Goal: Task Accomplishment & Management: Manage account settings

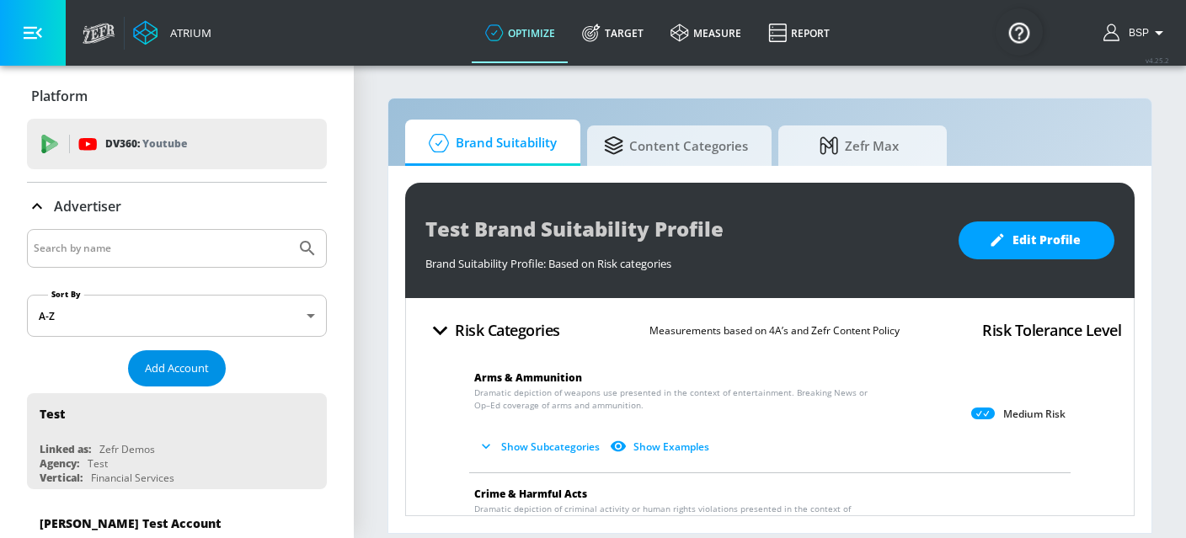
click at [184, 371] on span "Add Account" at bounding box center [177, 368] width 64 height 19
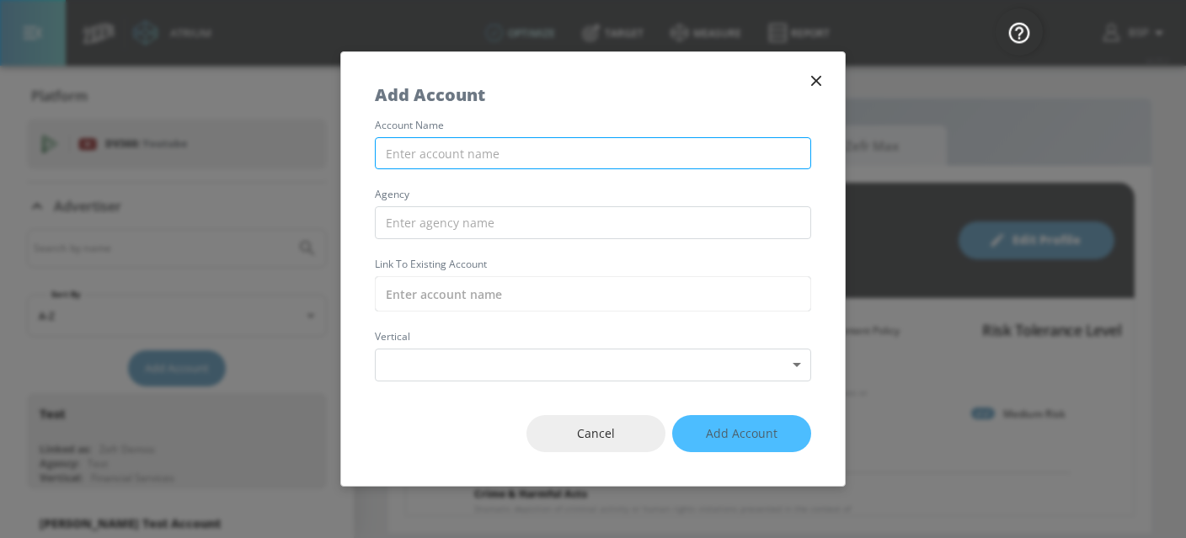
click at [428, 168] on input "text" at bounding box center [593, 153] width 436 height 33
paste input "KWG_StTropez_TikTok"
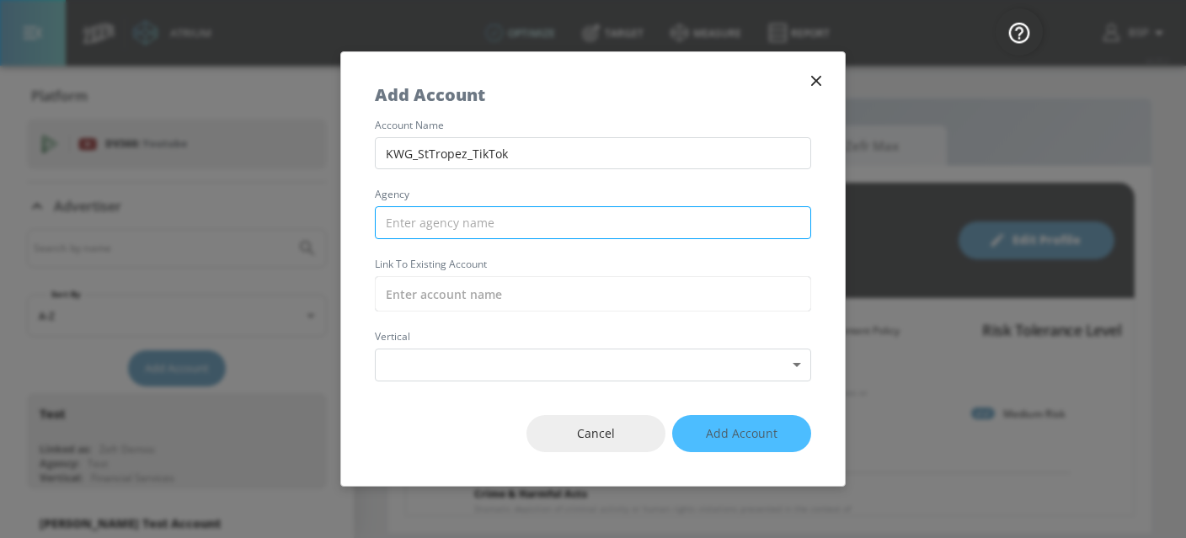
type input "KWG_StTropez_TikTok"
click at [450, 227] on input "text" at bounding box center [593, 222] width 436 height 33
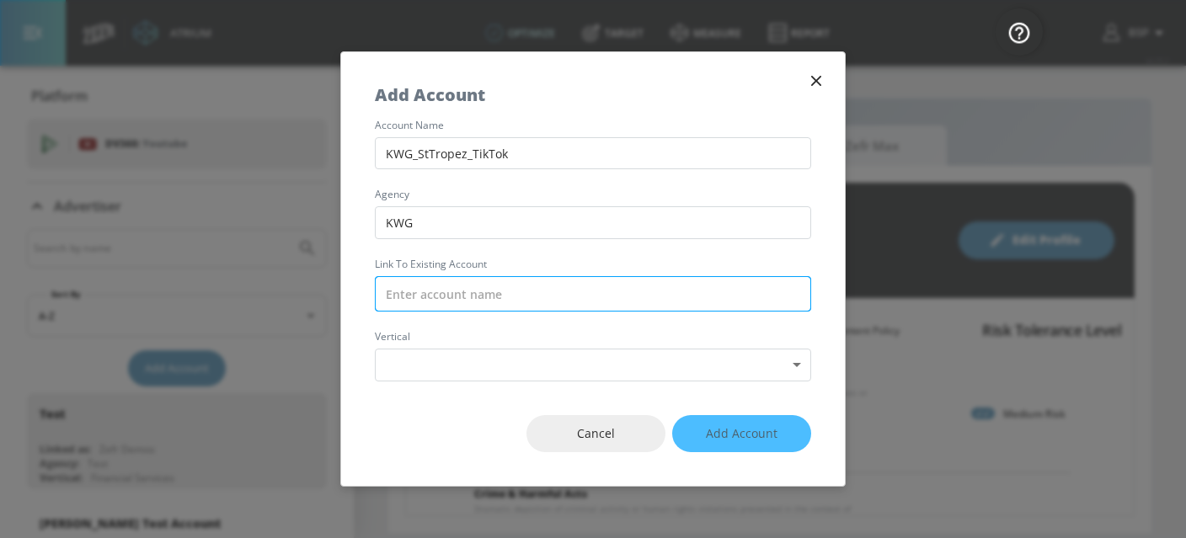
type input "KWG"
click at [429, 301] on input "text" at bounding box center [593, 293] width 436 height 35
paste input "KWG_StTropez_TikTok"
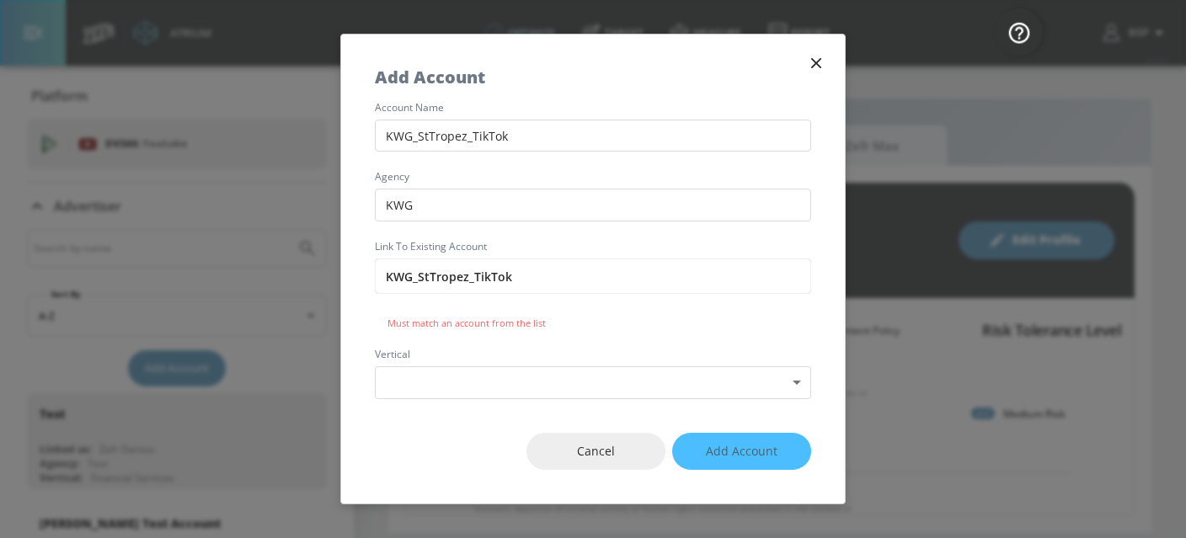
type input "KWG_StTropez_TikTok"
click at [813, 67] on icon "button" at bounding box center [816, 63] width 19 height 19
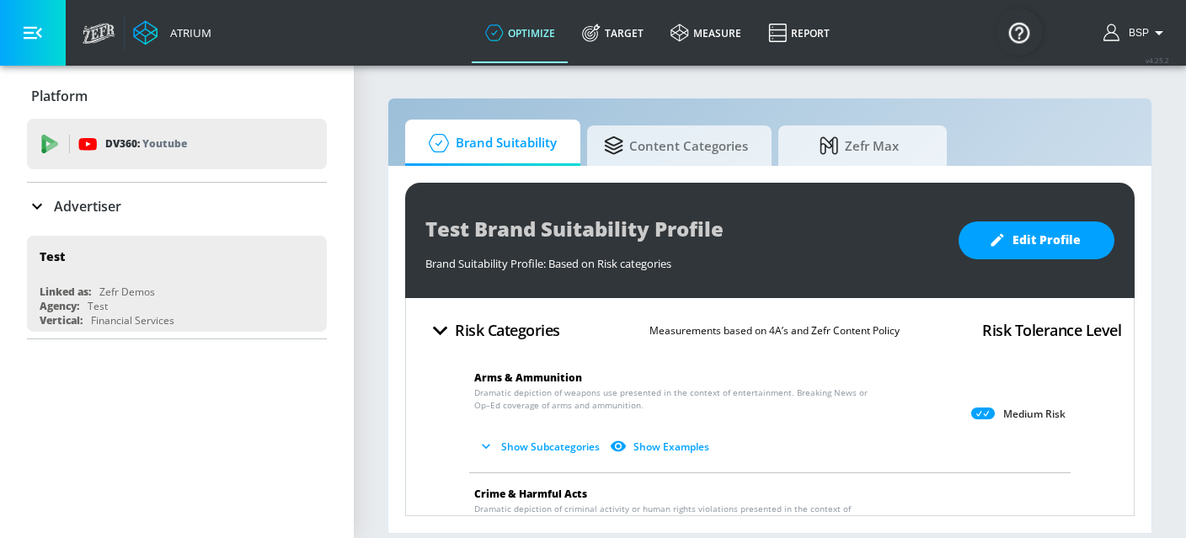
click at [499, 148] on span "Brand Suitability" at bounding box center [489, 143] width 135 height 40
click at [97, 210] on p "Advertiser" at bounding box center [87, 206] width 67 height 19
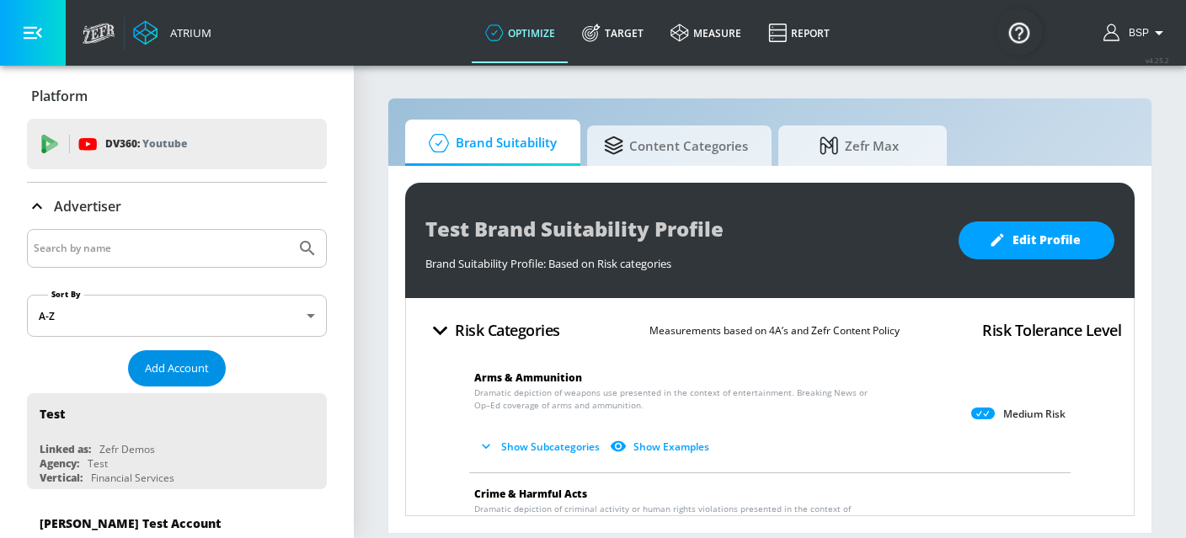
click at [179, 362] on span "Add Account" at bounding box center [177, 368] width 64 height 19
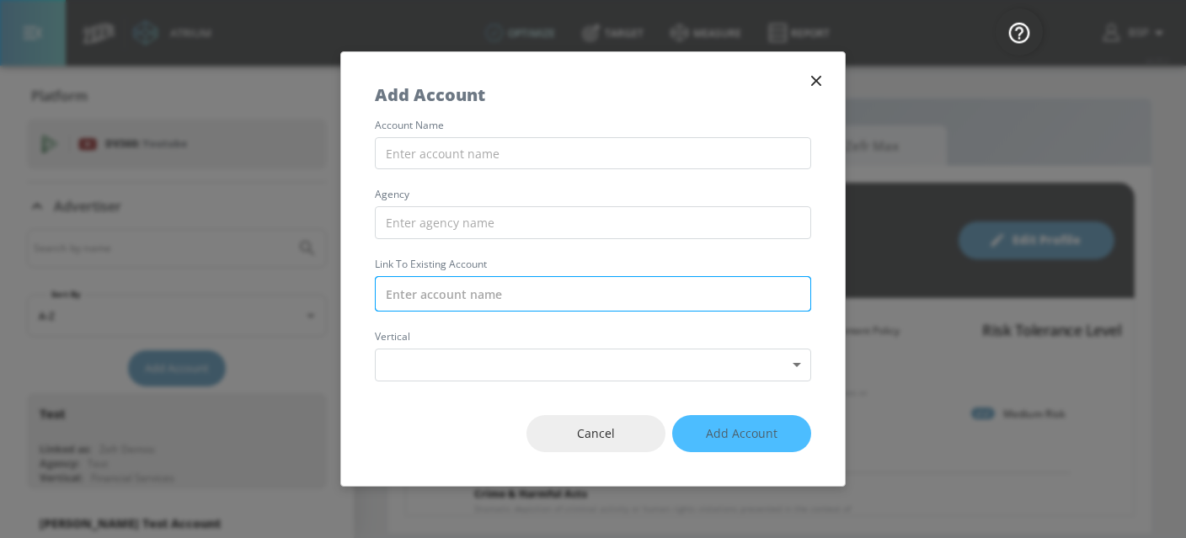
click at [420, 281] on input "text" at bounding box center [593, 293] width 436 height 35
paste input "7548606219313810706 7548542869376699666 7548584999356812557 7548605264522415390…"
type input "7548606219313810706 7548542869376699666 7548584999356812557 7548605264522415390…"
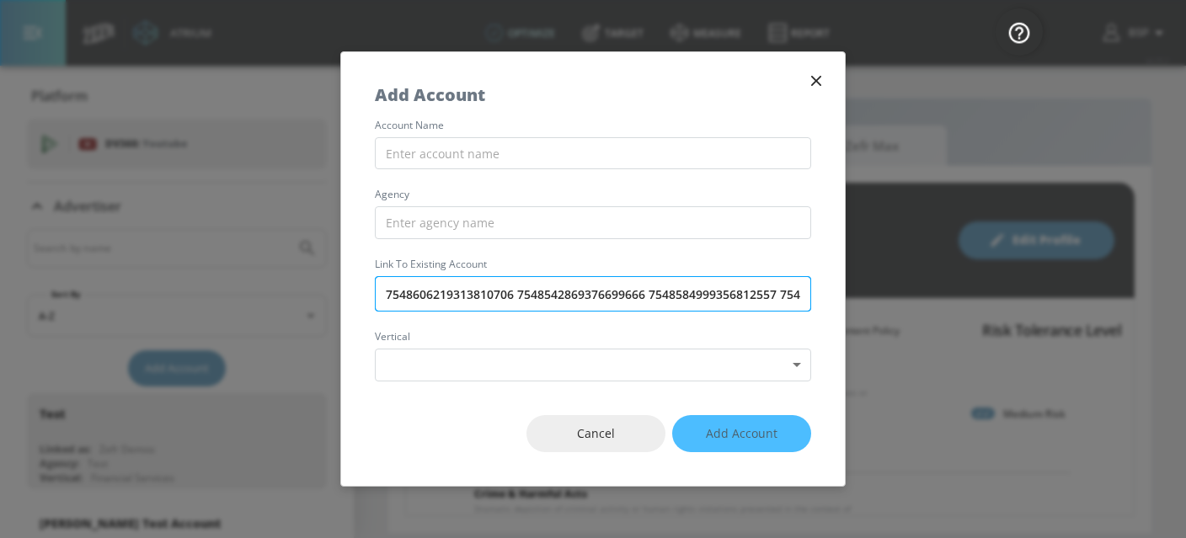
scroll to position [0, 1944]
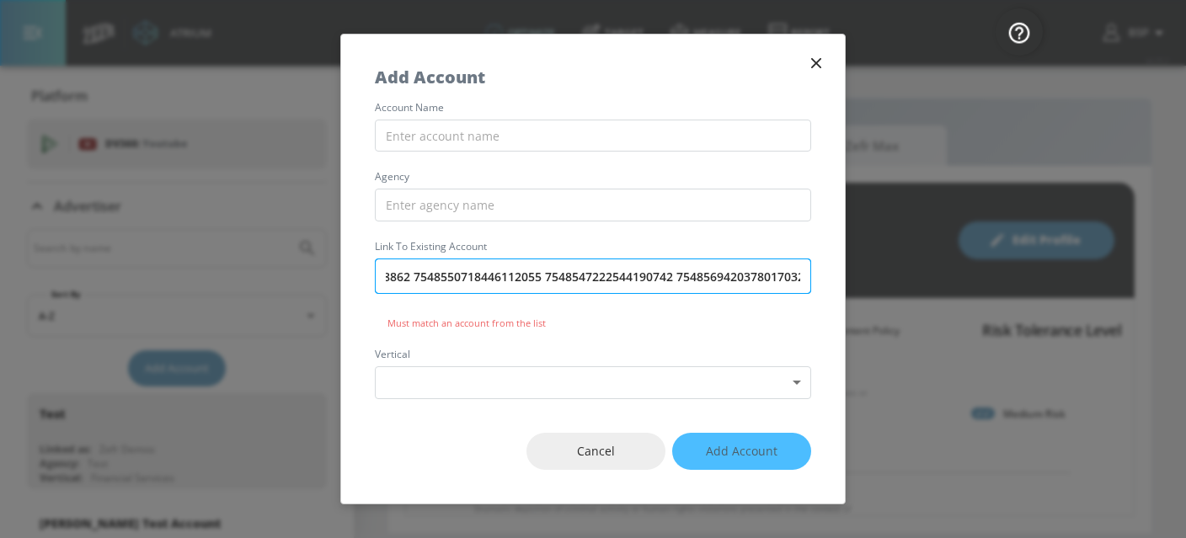
click at [420, 281] on input "7548606219313810706 7548542869376699666 7548584999356812557 7548605264522415390…" at bounding box center [593, 276] width 436 height 35
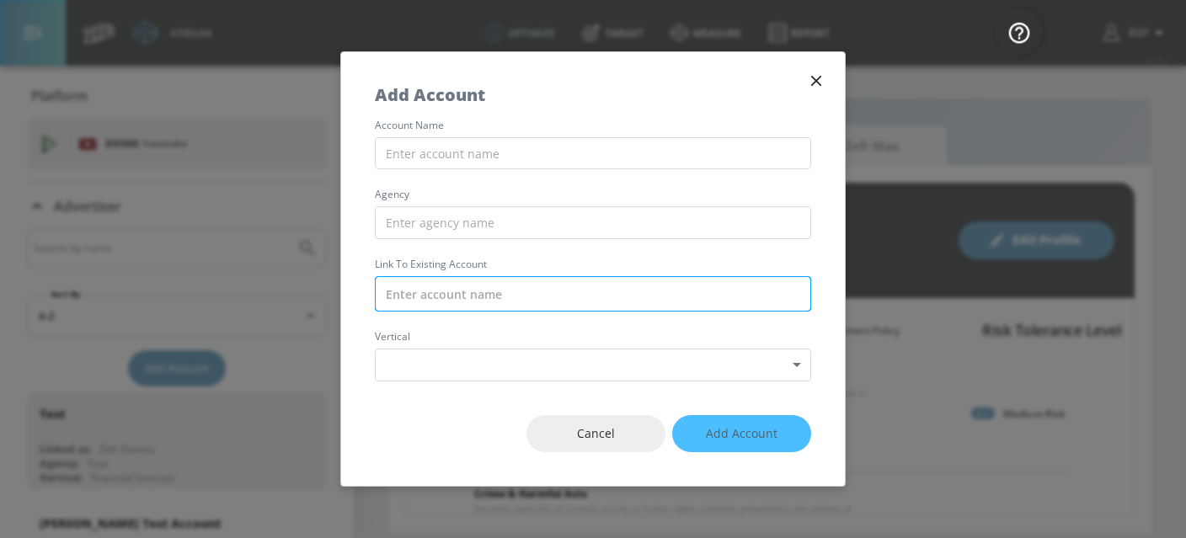
scroll to position [0, 0]
paste input "KWG_StTropez_TikTok"
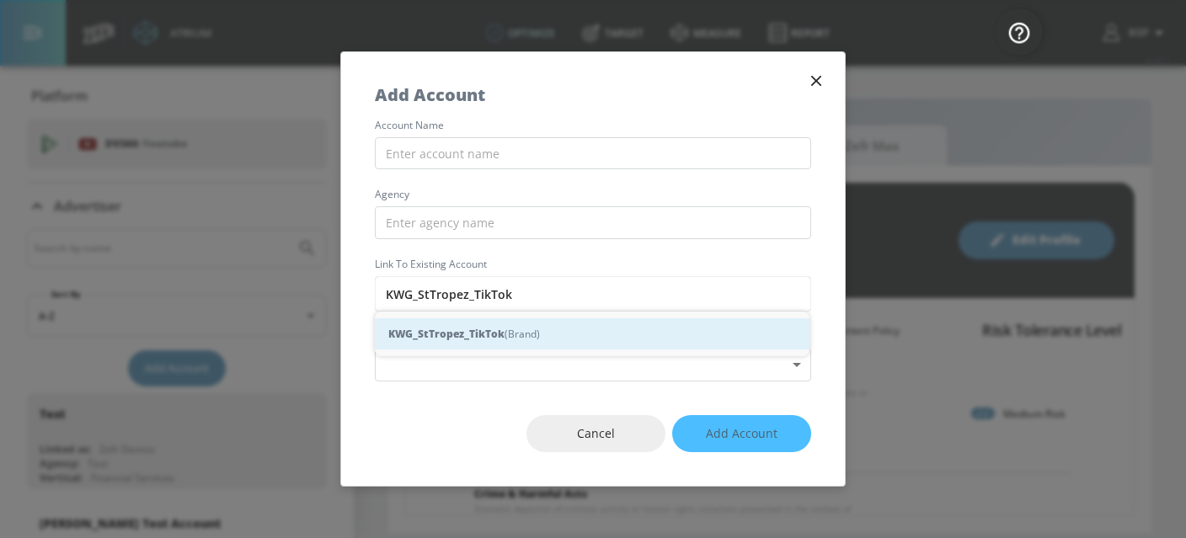
click at [429, 336] on strong "KWG_StTropez_TikTok" at bounding box center [446, 334] width 116 height 18
type input "KWG_StTropez_TikTok (Brand)"
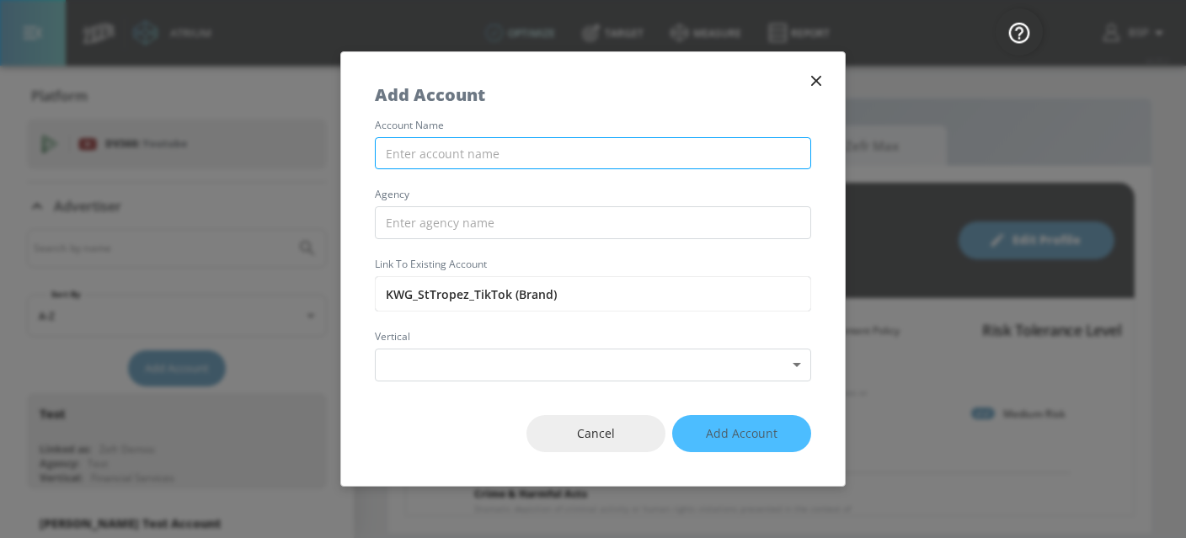
click at [432, 153] on input "text" at bounding box center [593, 153] width 436 height 33
paste input "KWG_StTropez_TikTok"
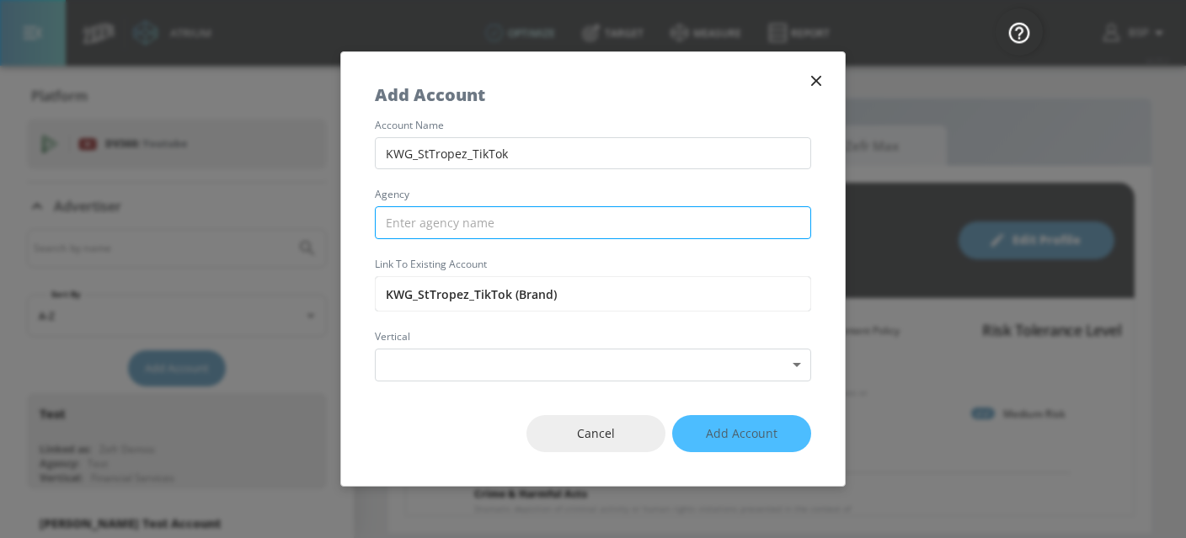
type input "KWG_StTropez_TikTok"
click at [425, 221] on input "text" at bounding box center [593, 222] width 436 height 33
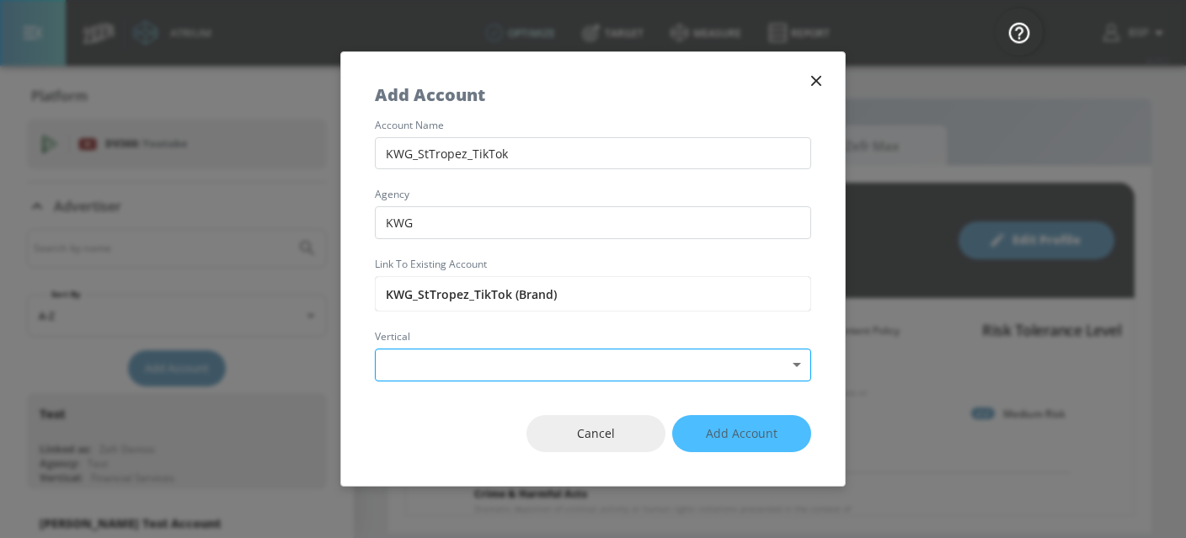
type input "KWG"
click at [537, 375] on body "Atrium optimize Target measure Report optimize Target measure Report v 4.25.2 B…" at bounding box center [593, 269] width 1186 height 538
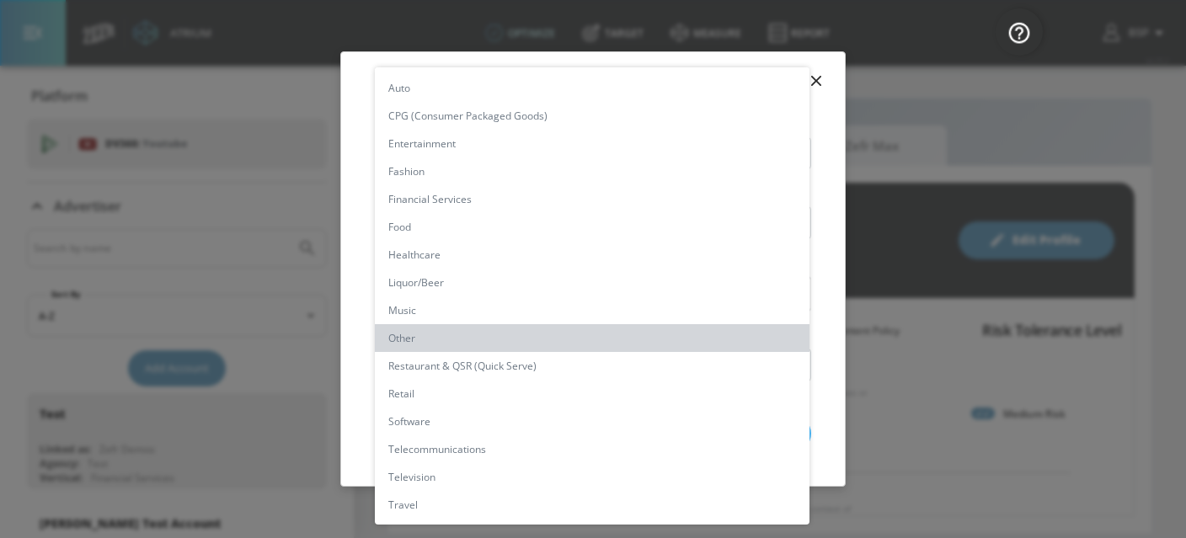
click at [438, 346] on li "Other" at bounding box center [592, 338] width 435 height 28
type input "[object Object]"
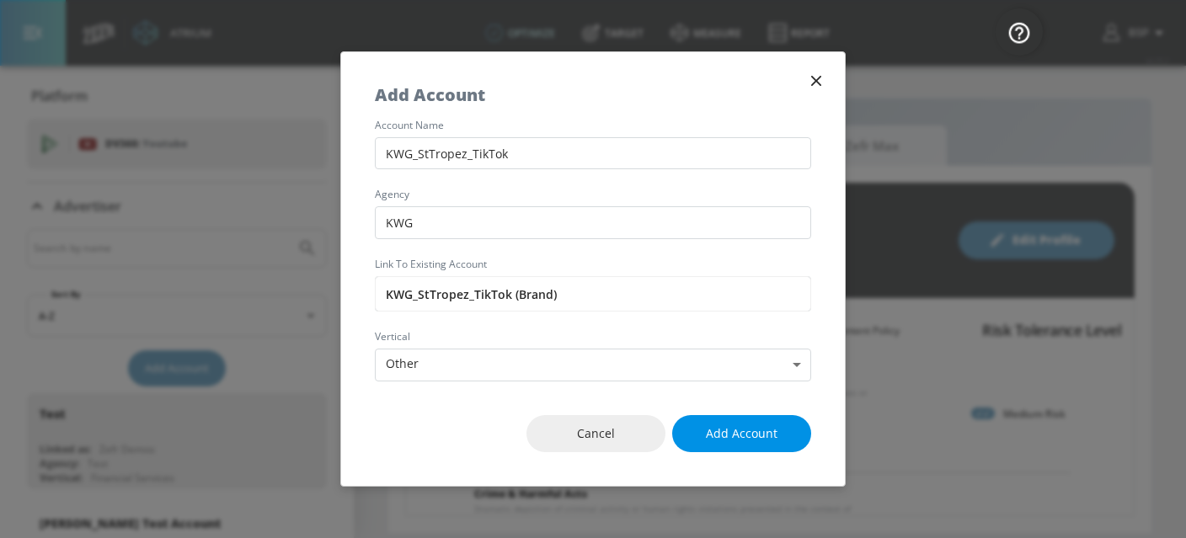
click at [716, 438] on span "Add Account" at bounding box center [742, 434] width 72 height 21
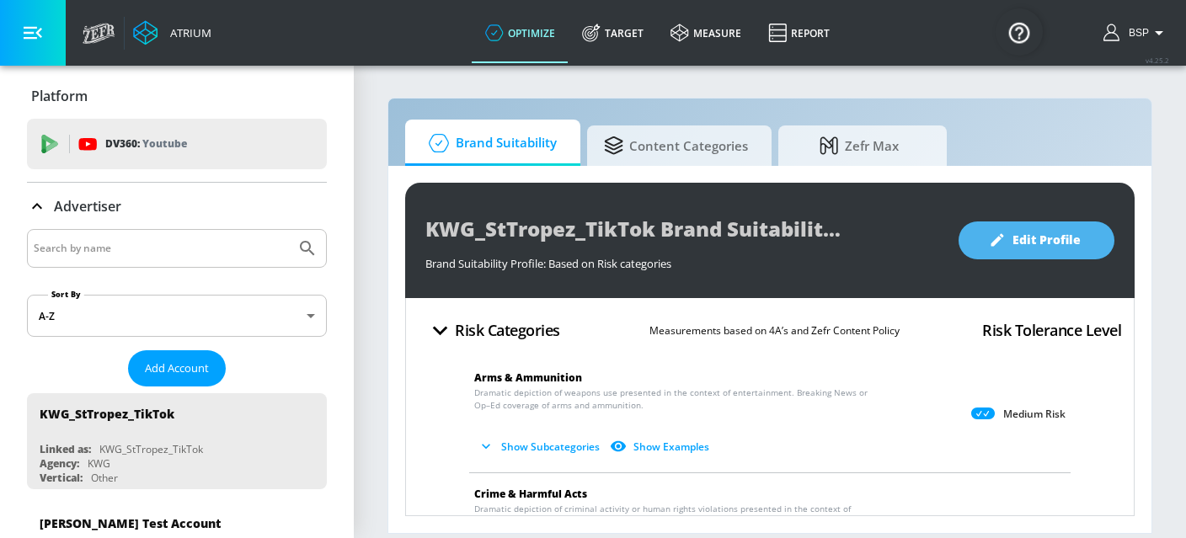
click at [1043, 249] on span "Edit Profile" at bounding box center [1037, 240] width 88 height 21
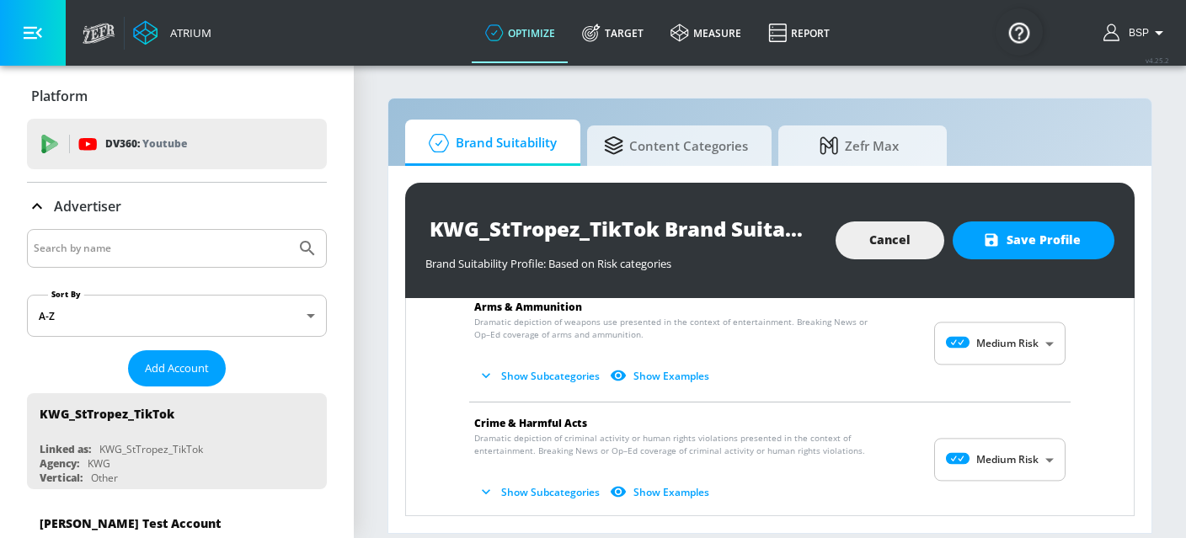
scroll to position [77, 0]
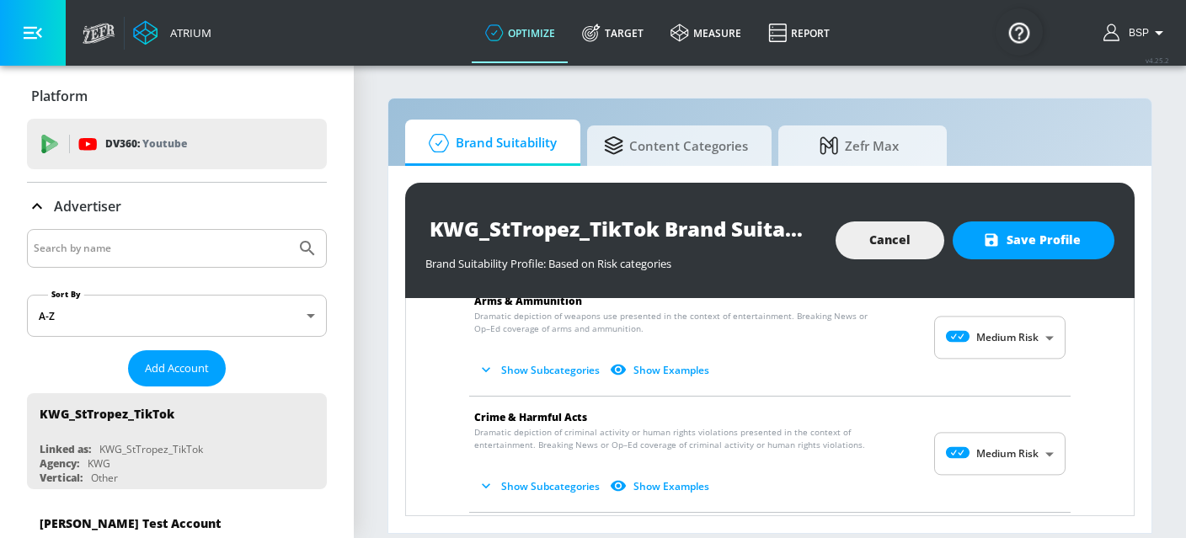
click at [1025, 338] on body "Atrium optimize Target measure Report optimize Target measure Report v 4.25.2 B…" at bounding box center [593, 269] width 1186 height 538
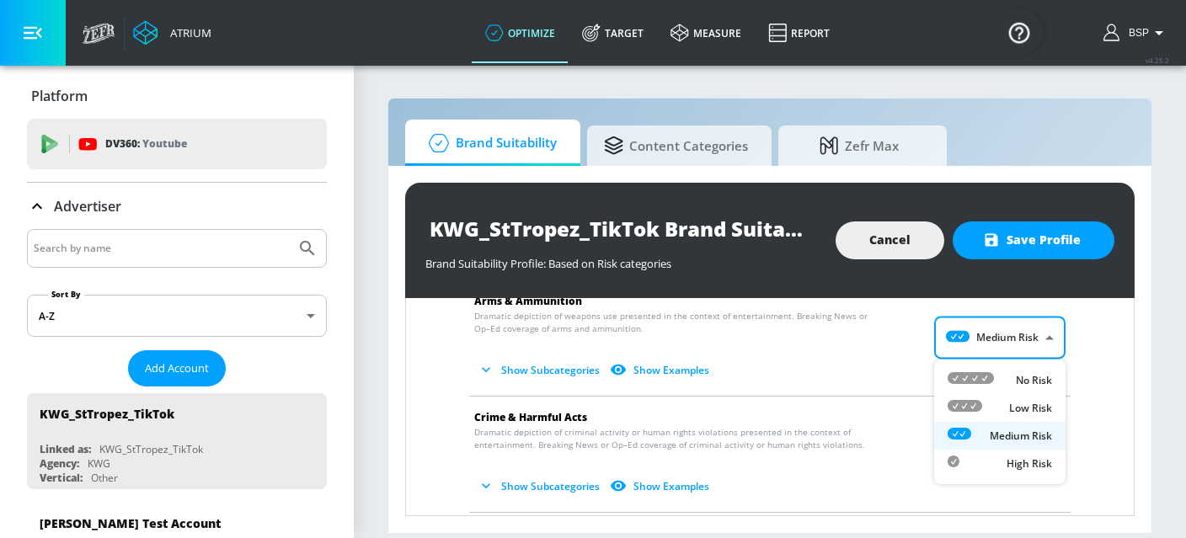
click at [1025, 377] on p "No Risk" at bounding box center [1034, 380] width 36 height 15
type input "MINIMAL"
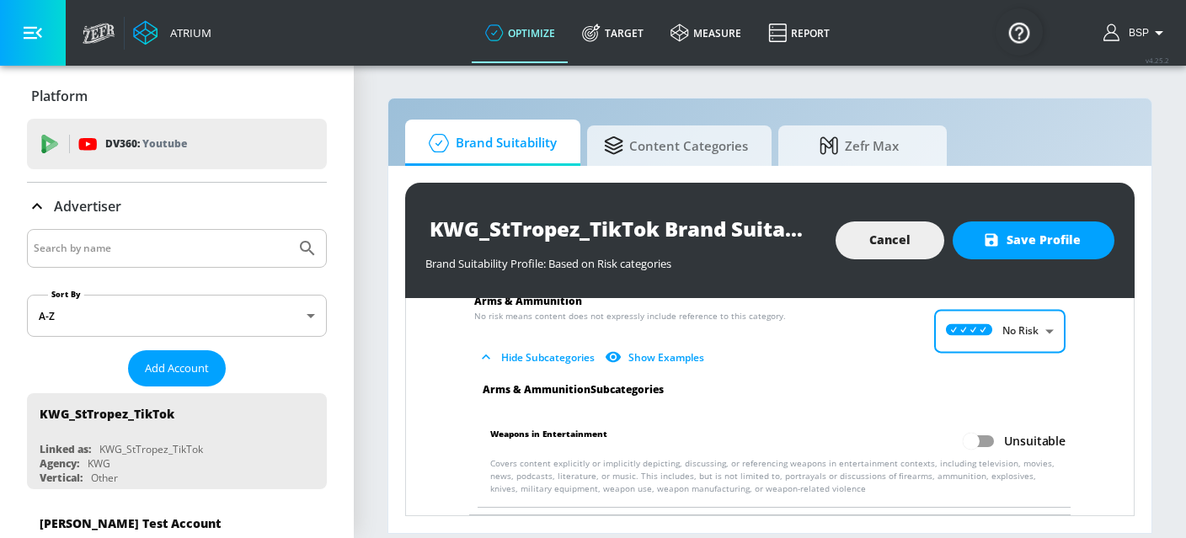
click at [982, 449] on input "Unsuitable" at bounding box center [971, 441] width 96 height 32
checkbox input "true"
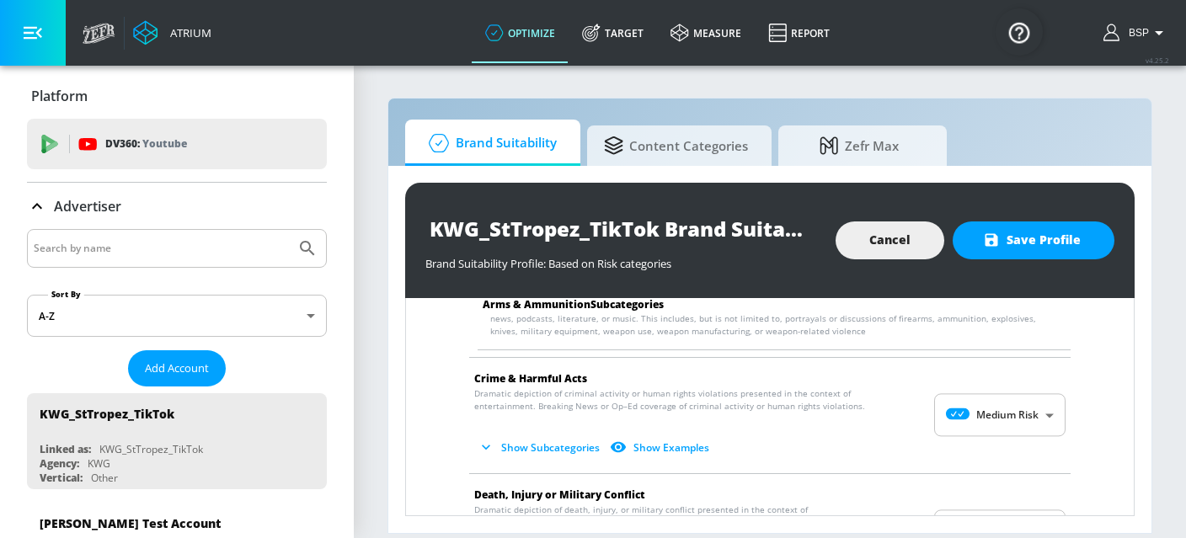
scroll to position [302, 0]
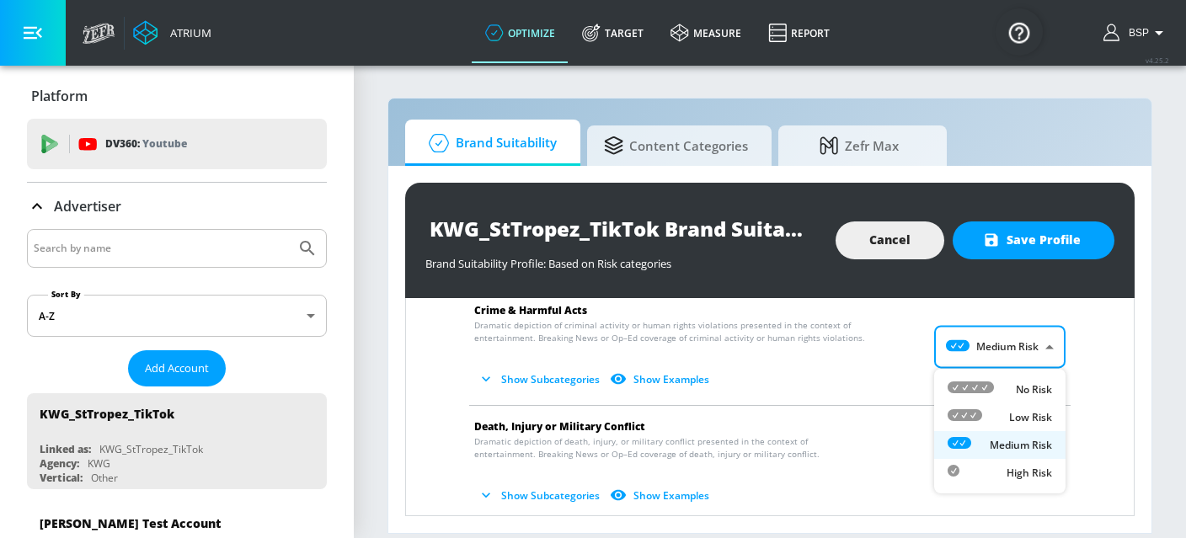
click at [971, 357] on body "Atrium optimize Target measure Report optimize Target measure Report v 4.25.2 B…" at bounding box center [593, 269] width 1186 height 538
click at [971, 389] on icon at bounding box center [971, 388] width 46 height 12
type input "MINIMAL"
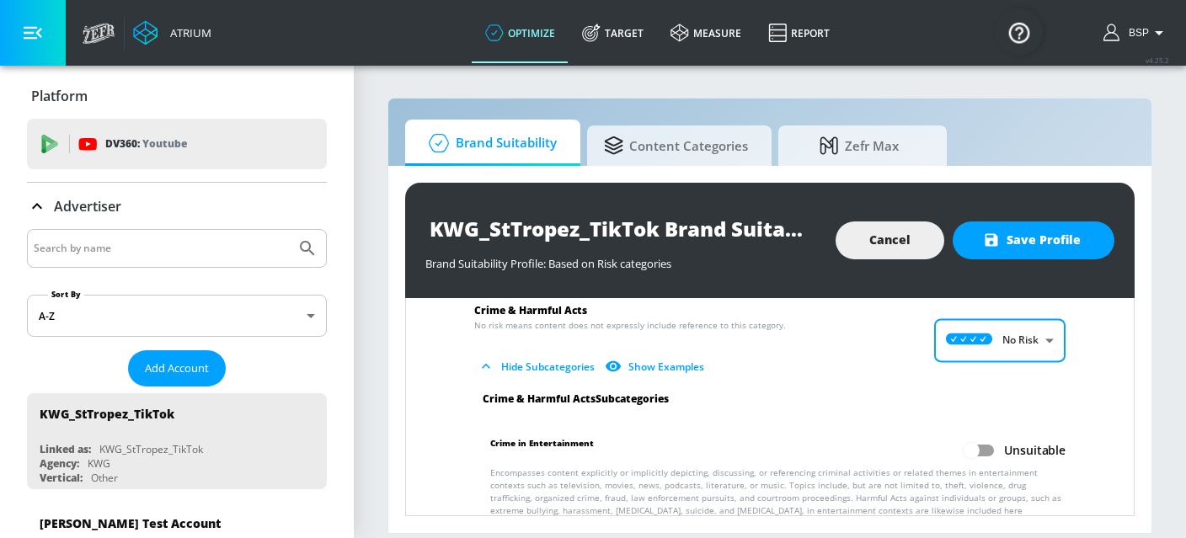
click at [966, 450] on input "Unsuitable" at bounding box center [971, 451] width 96 height 32
checkbox input "true"
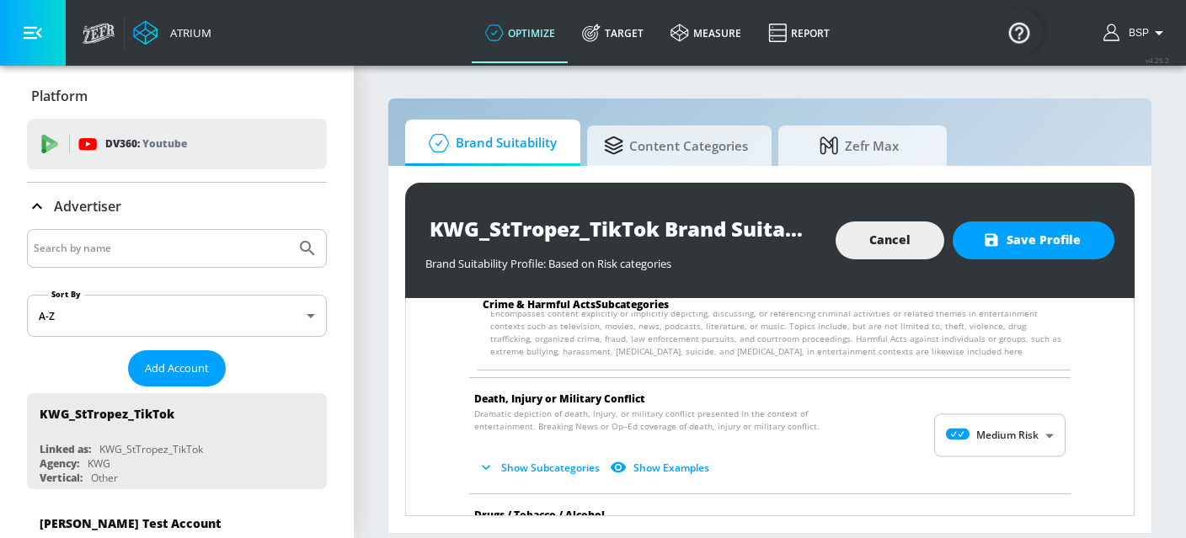
scroll to position [490, 0]
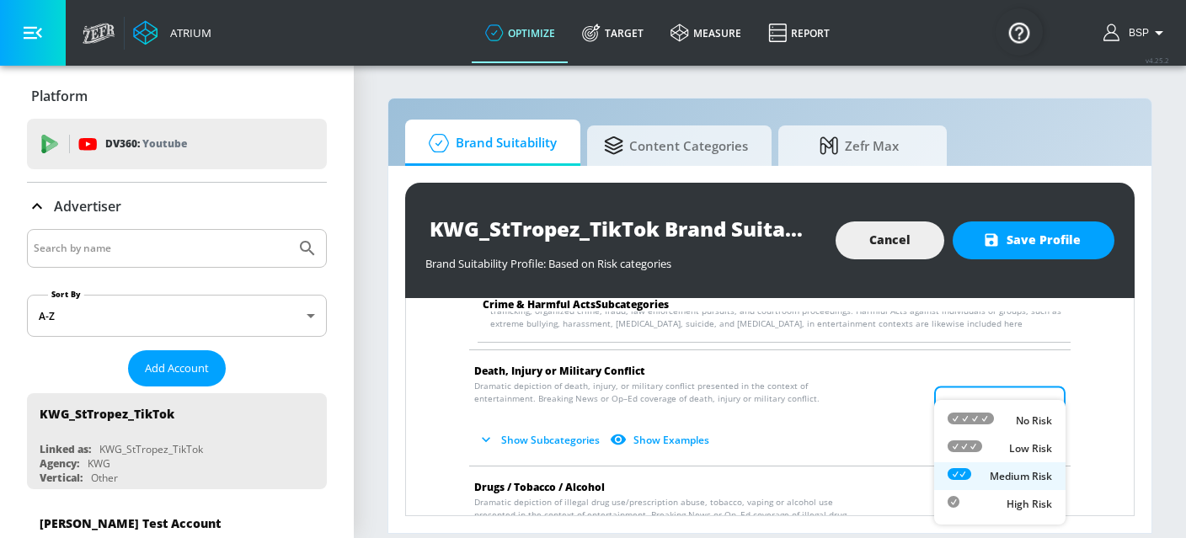
click at [952, 415] on body "Atrium optimize Target measure Report optimize Target measure Report v 4.25.2 B…" at bounding box center [593, 269] width 1186 height 538
click at [962, 422] on icon at bounding box center [971, 419] width 46 height 12
type input "MINIMAL"
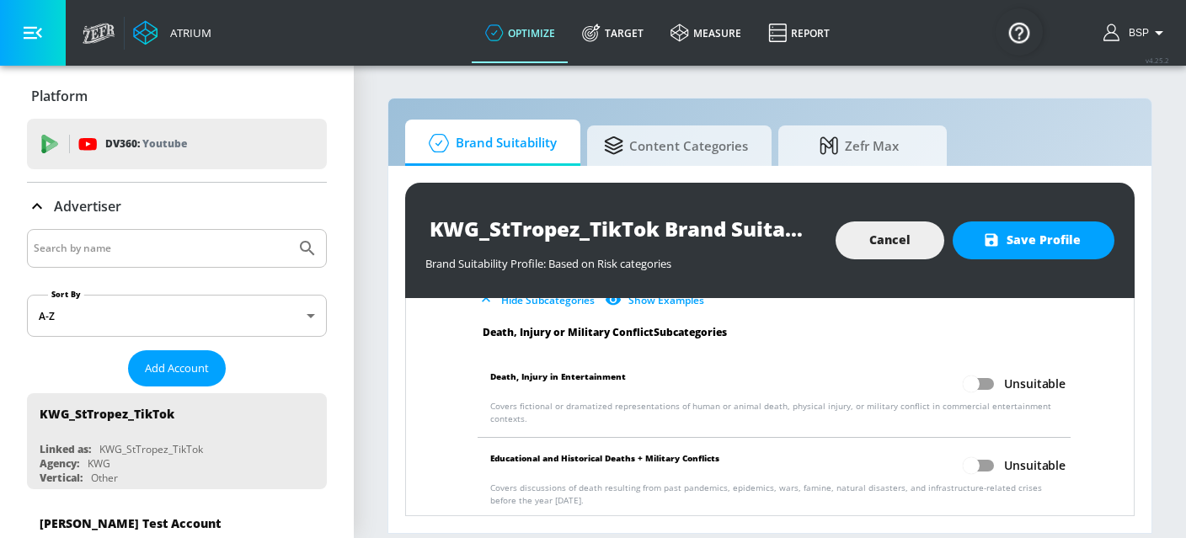
scroll to position [653, 0]
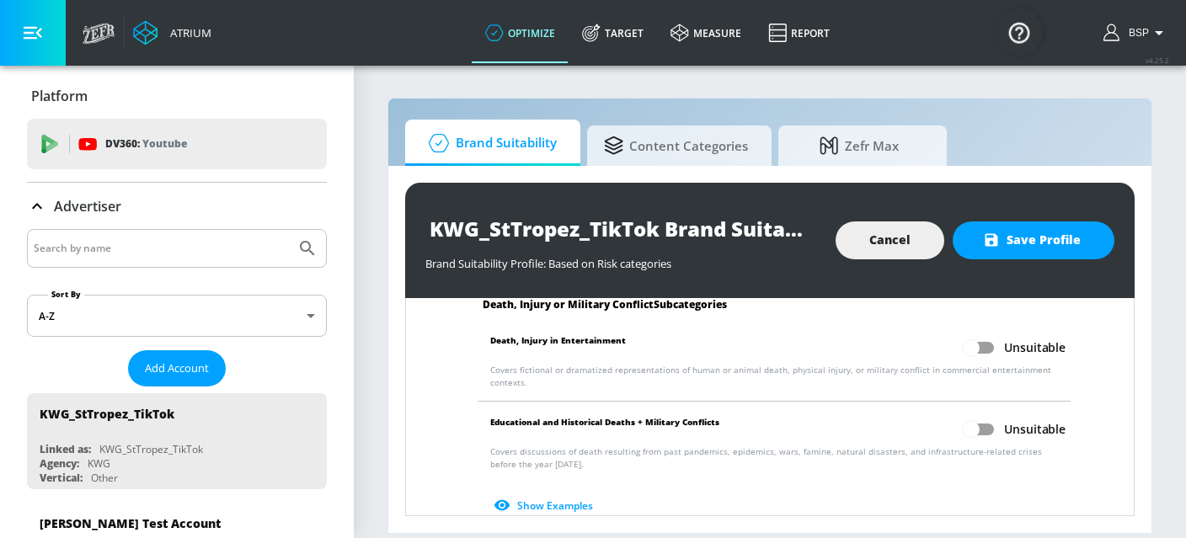
click at [974, 346] on input "Unsuitable" at bounding box center [971, 348] width 96 height 32
checkbox input "true"
click at [972, 432] on input "Unsuitable" at bounding box center [971, 430] width 96 height 32
checkbox input "true"
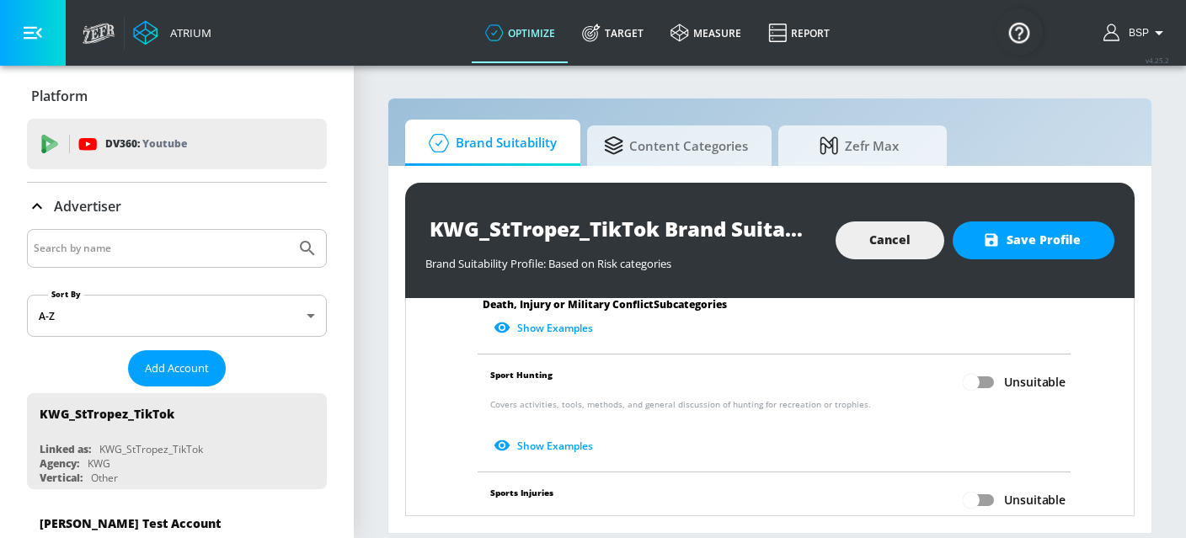
scroll to position [832, 0]
click at [985, 380] on input "Unsuitable" at bounding box center [971, 382] width 96 height 32
checkbox input "true"
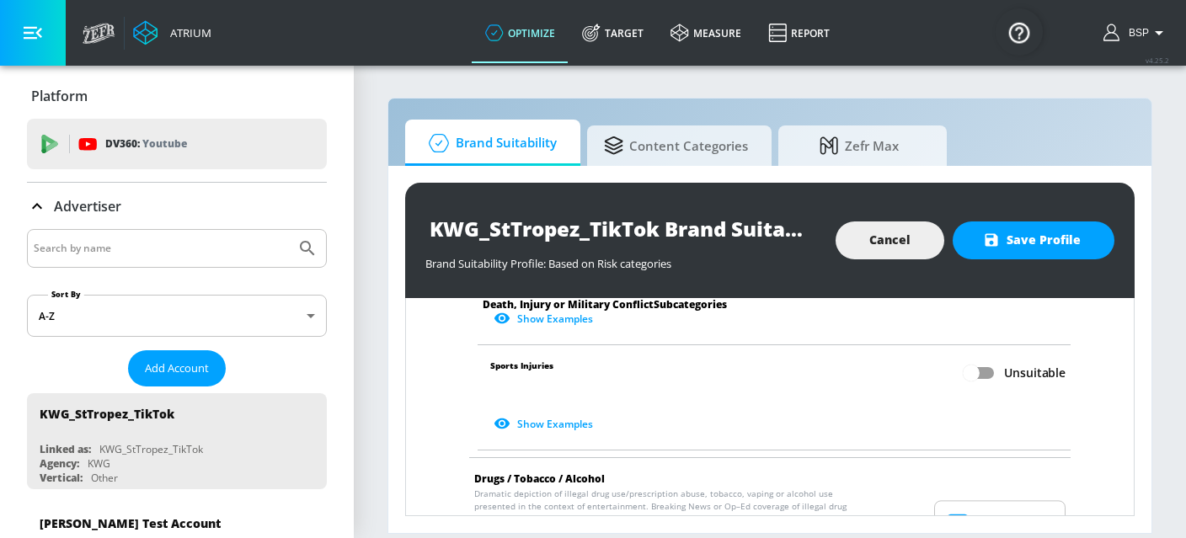
click at [976, 371] on input "Unsuitable" at bounding box center [971, 373] width 96 height 32
checkbox input "true"
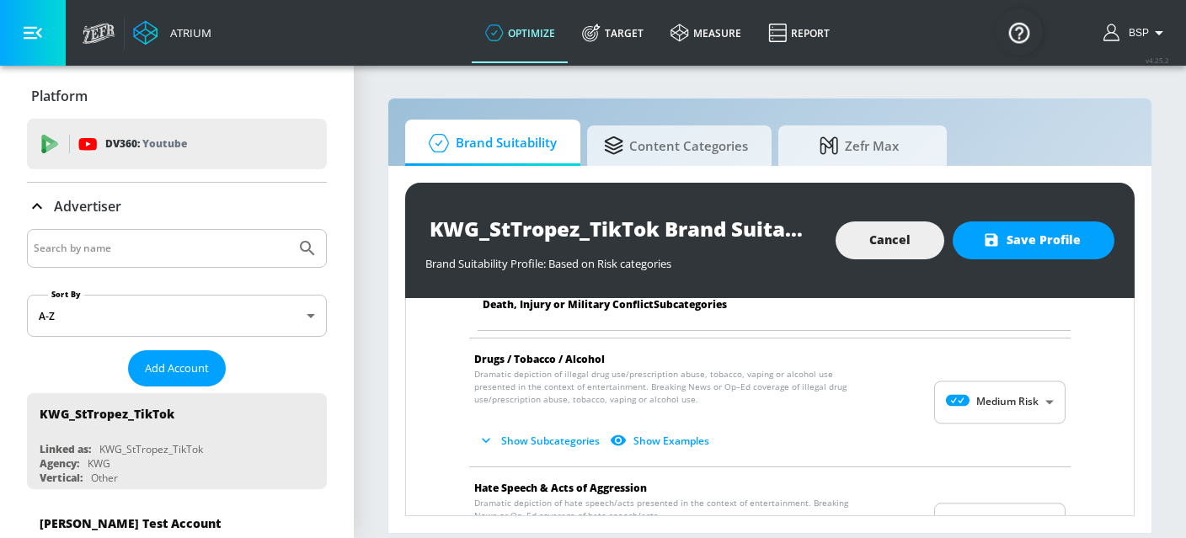
scroll to position [1089, 0]
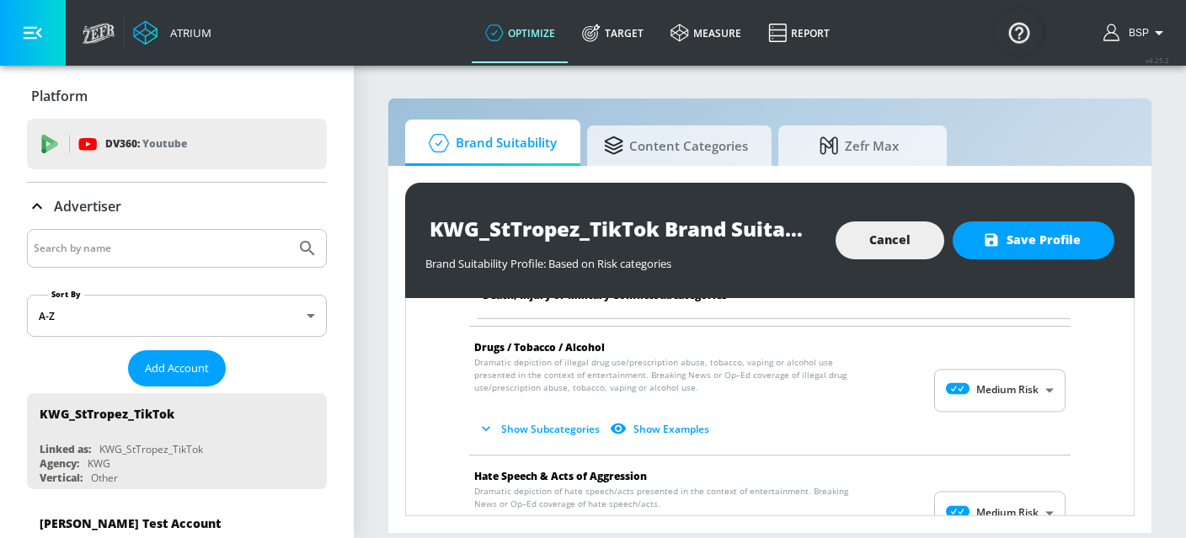
click at [981, 399] on body "Atrium optimize Target measure Report optimize Target measure Report v 4.25.2 B…" at bounding box center [593, 269] width 1186 height 538
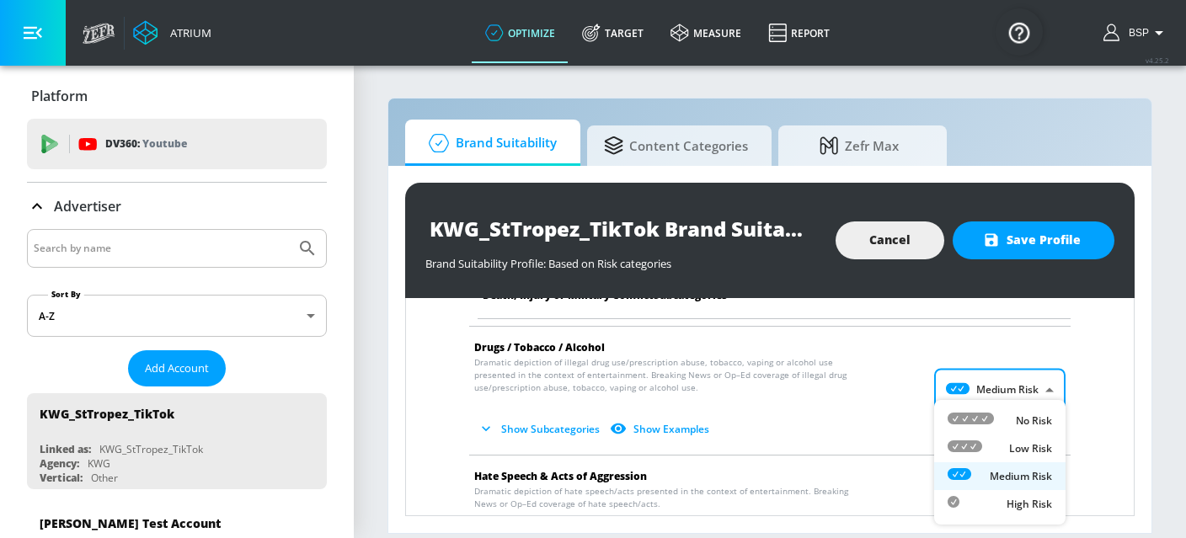
click at [992, 424] on icon at bounding box center [971, 419] width 46 height 12
type input "MINIMAL"
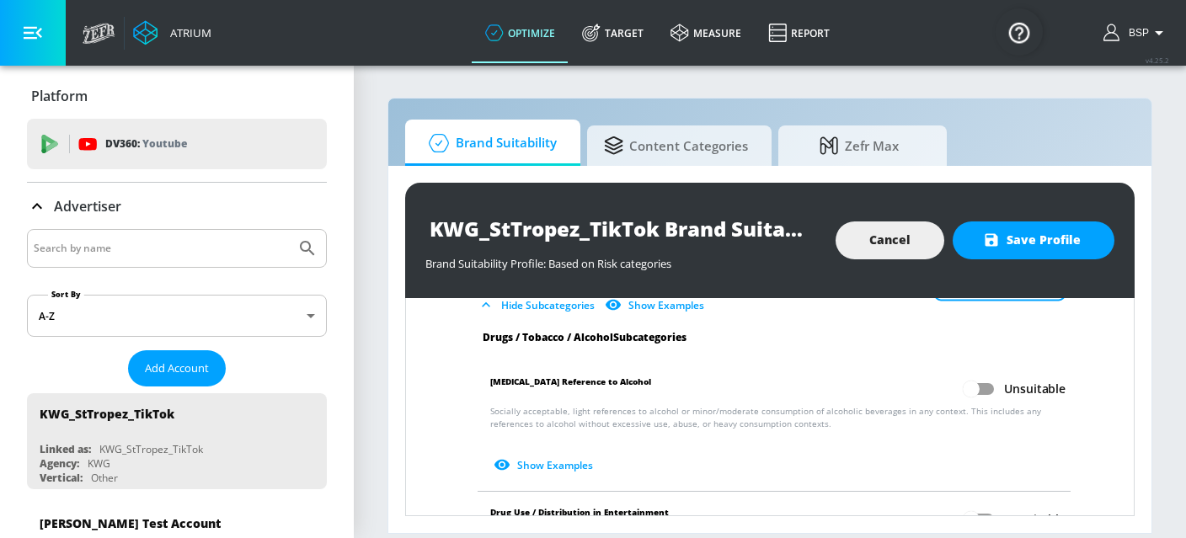
scroll to position [1212, 0]
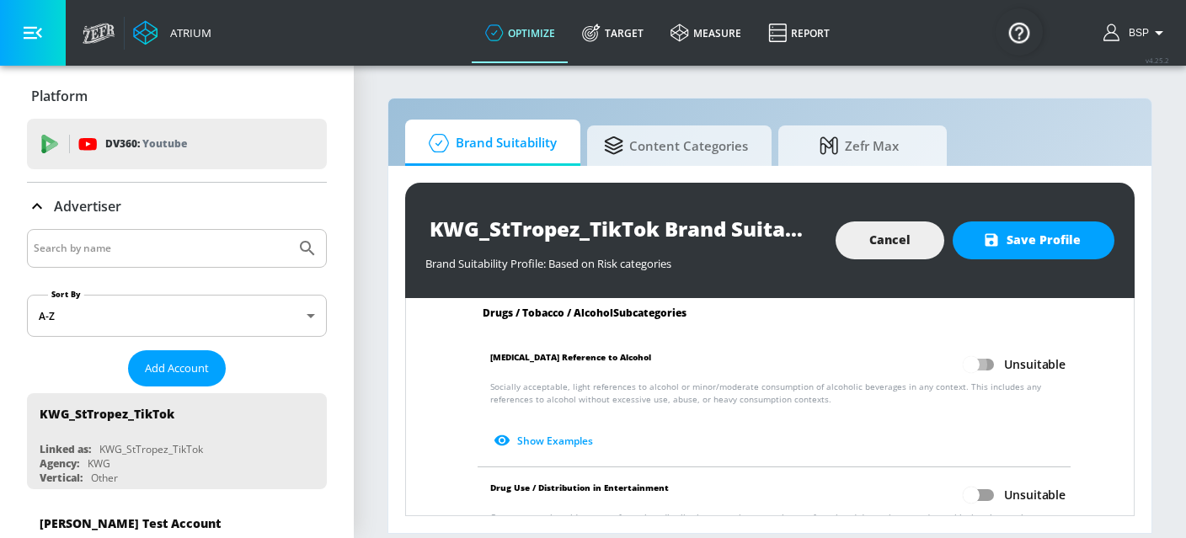
click at [974, 363] on input "Unsuitable" at bounding box center [971, 365] width 96 height 32
checkbox input "true"
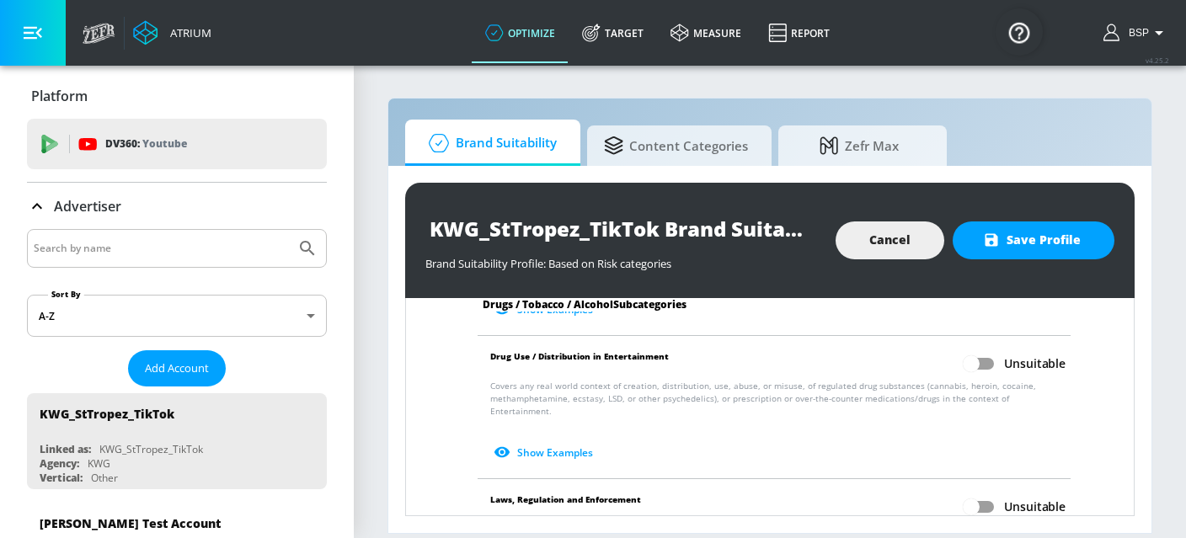
scroll to position [1352, 0]
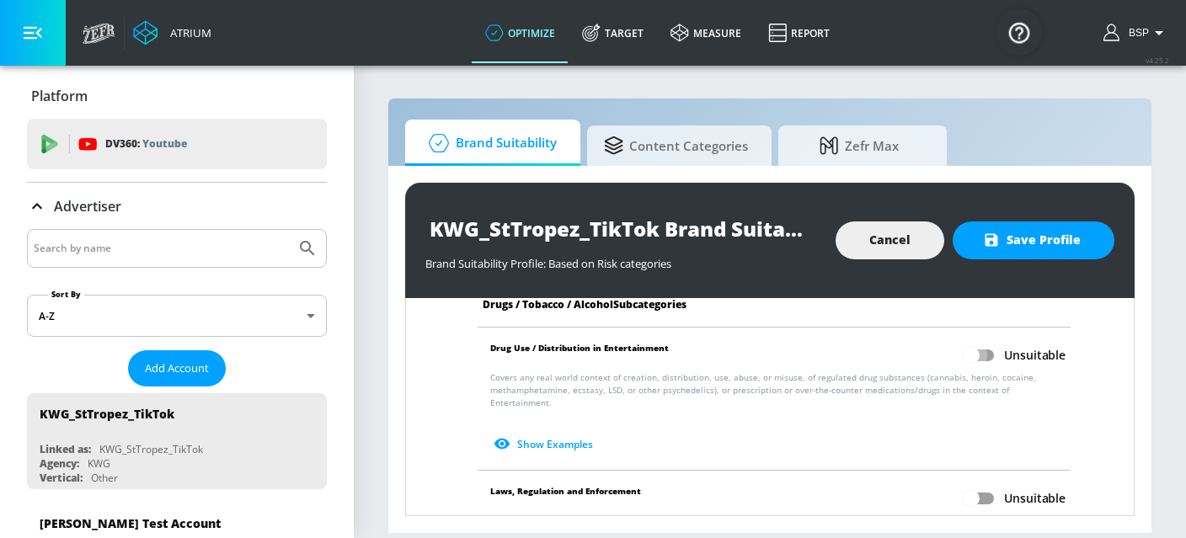
click at [972, 362] on input "Unsuitable" at bounding box center [971, 356] width 96 height 32
checkbox input "true"
click at [976, 484] on input "Unsuitable" at bounding box center [971, 499] width 96 height 32
checkbox input "true"
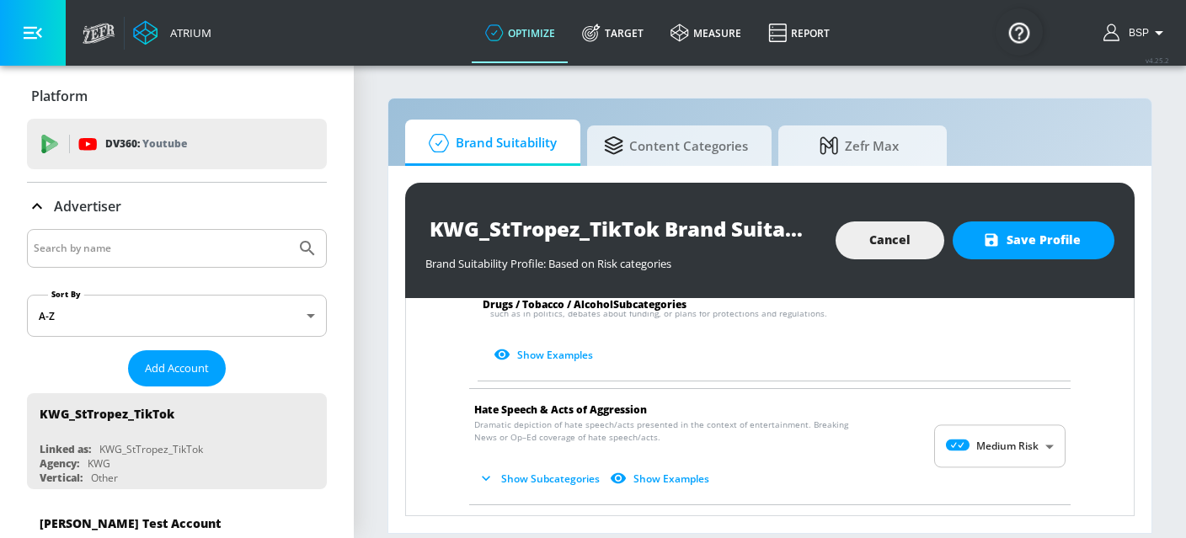
scroll to position [1577, 0]
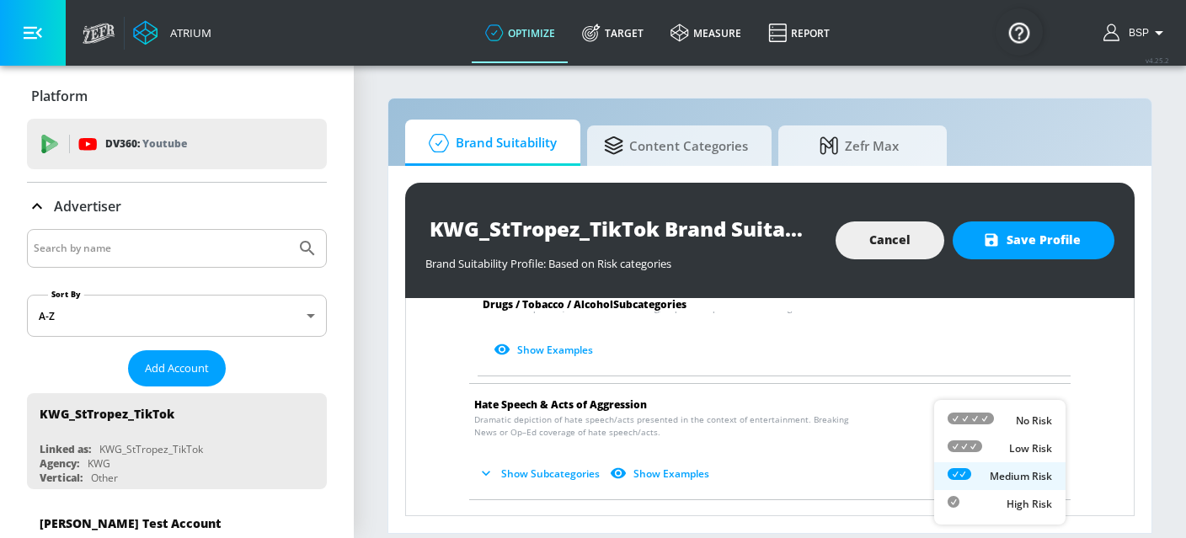
click at [966, 425] on body "Atrium optimize Target measure Report optimize Target measure Report v 4.25.2 B…" at bounding box center [593, 269] width 1186 height 538
click at [977, 413] on icon at bounding box center [971, 419] width 46 height 12
type input "MINIMAL"
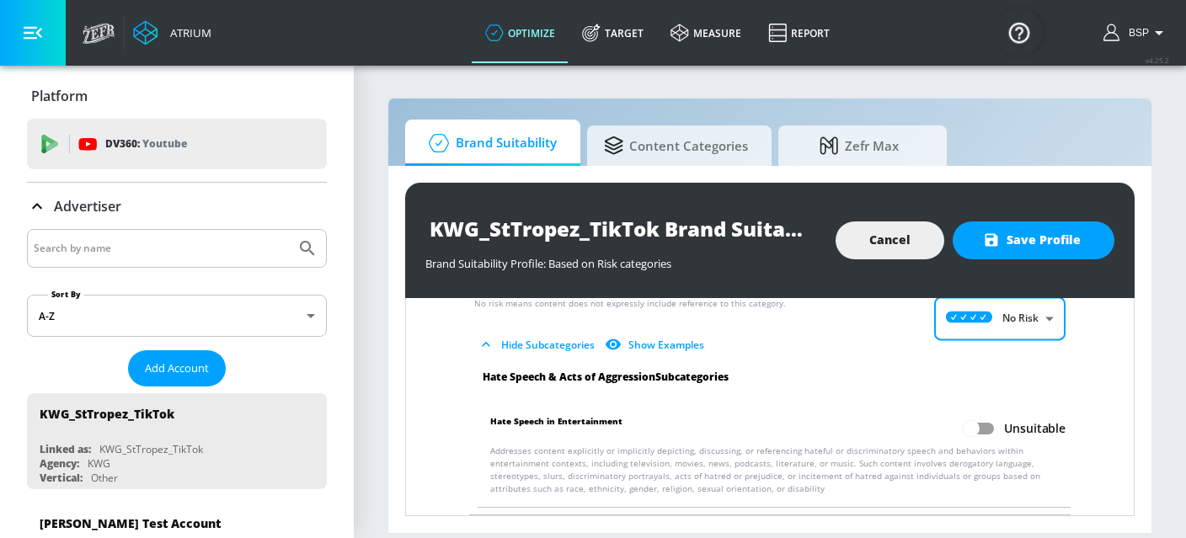
scroll to position [1763, 0]
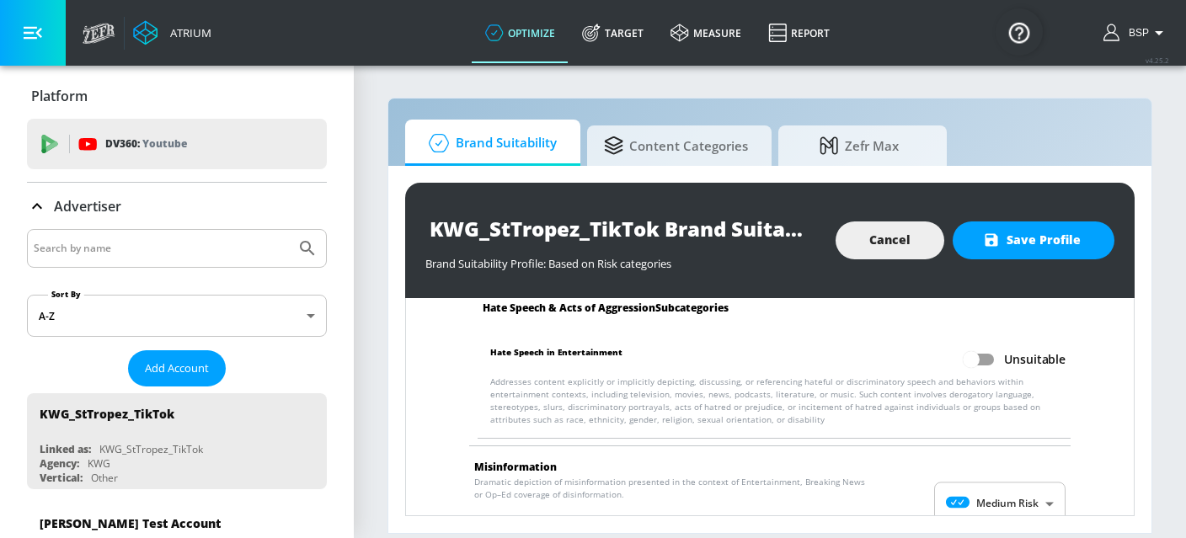
click at [983, 344] on input "Unsuitable" at bounding box center [971, 360] width 96 height 32
checkbox input "true"
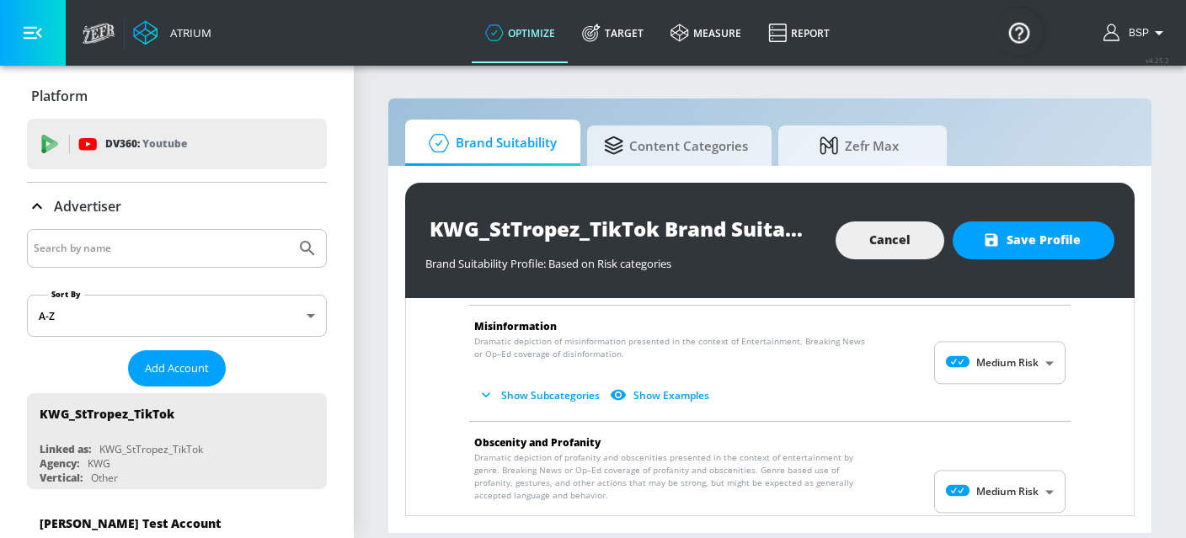
click at [975, 362] on body "Atrium optimize Target measure Report optimize Target measure Report v 4.25.2 B…" at bounding box center [593, 269] width 1186 height 538
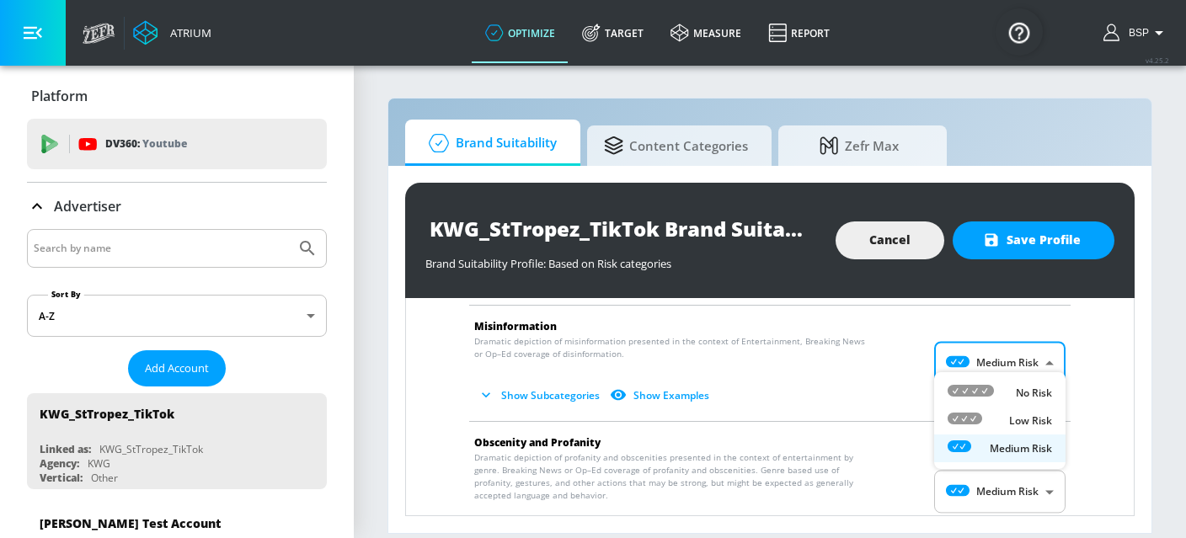
click at [979, 395] on icon at bounding box center [971, 391] width 46 height 12
type input "MINIMAL"
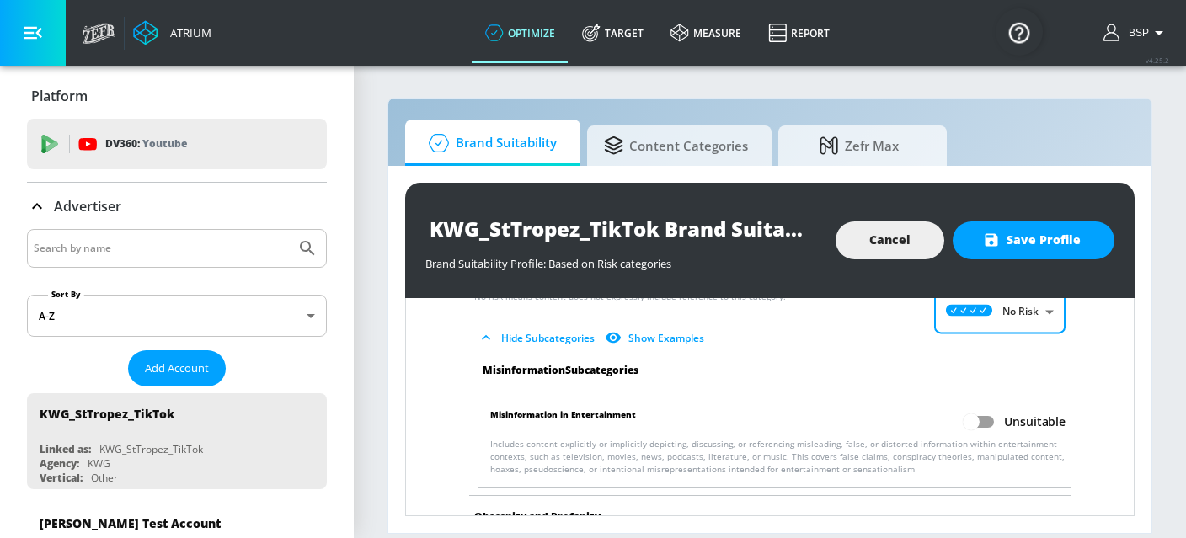
click at [977, 409] on input "Unsuitable" at bounding box center [971, 422] width 96 height 32
checkbox input "true"
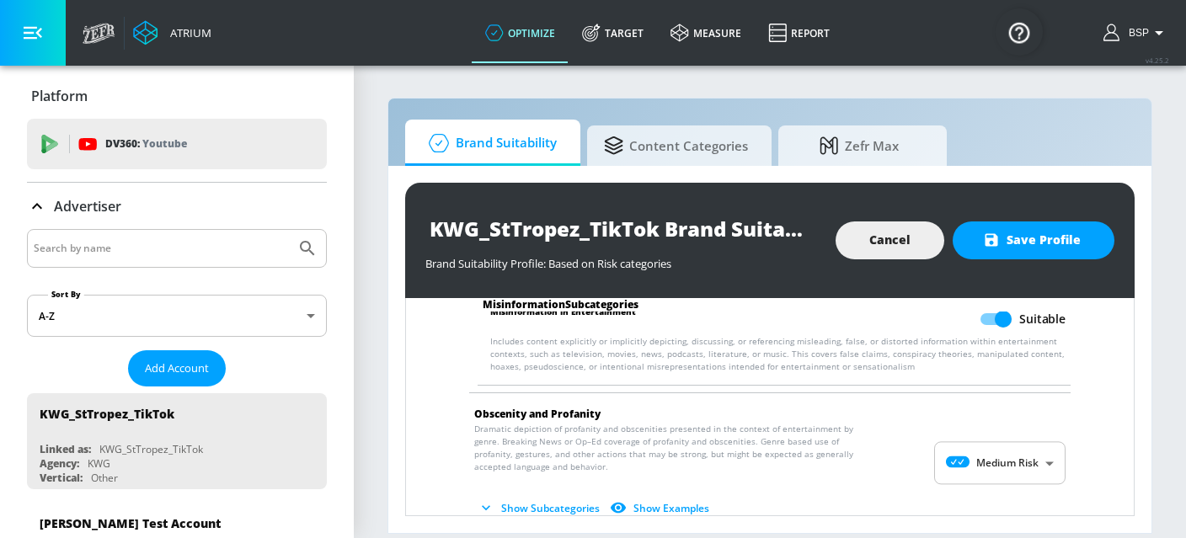
scroll to position [2068, 0]
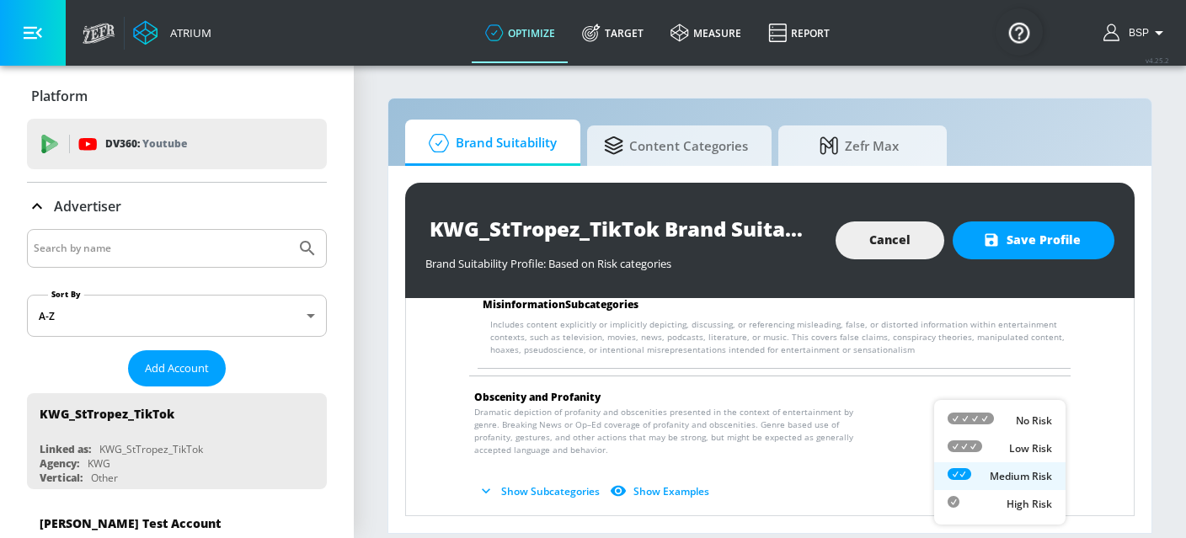
click at [966, 431] on body "Atrium optimize Target measure Report optimize Target measure Report v 4.25.2 B…" at bounding box center [593, 269] width 1186 height 538
click at [977, 425] on div at bounding box center [971, 421] width 46 height 18
type input "MINIMAL"
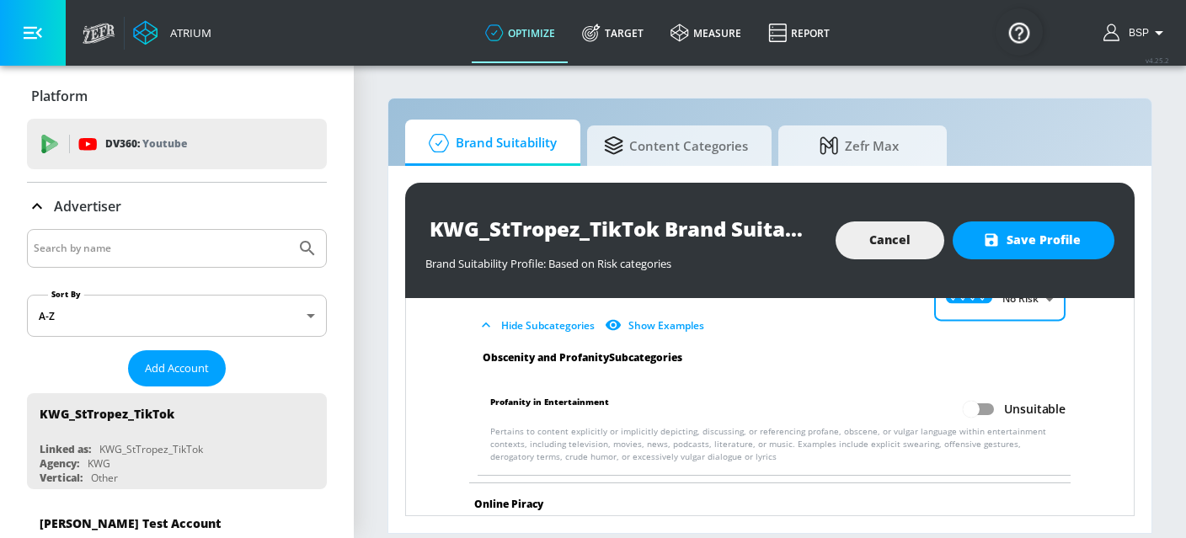
scroll to position [2235, 0]
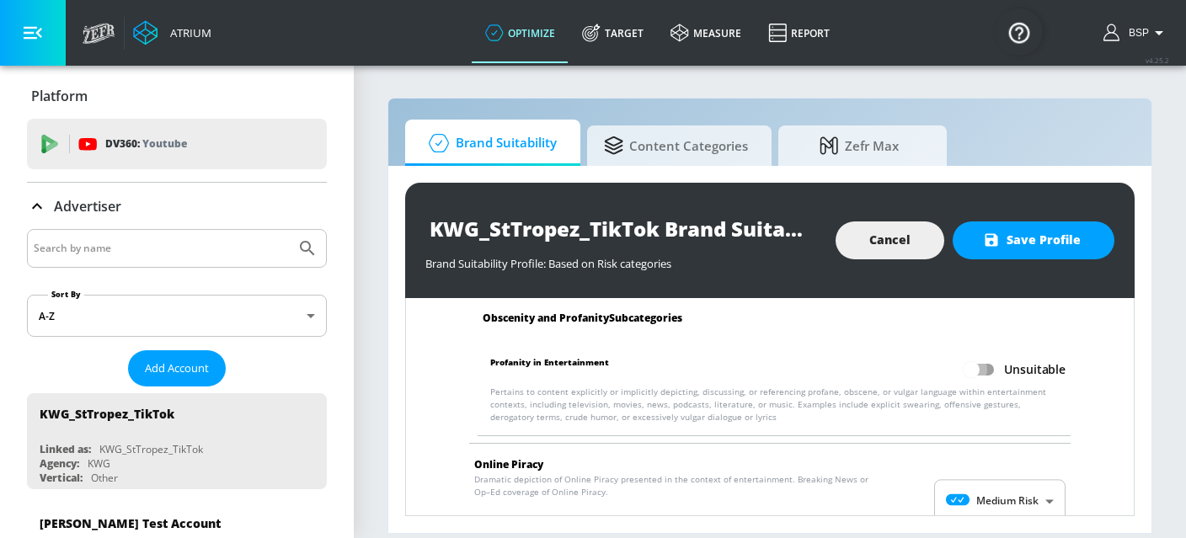
click at [979, 366] on input "Unsuitable" at bounding box center [971, 370] width 96 height 32
checkbox input "true"
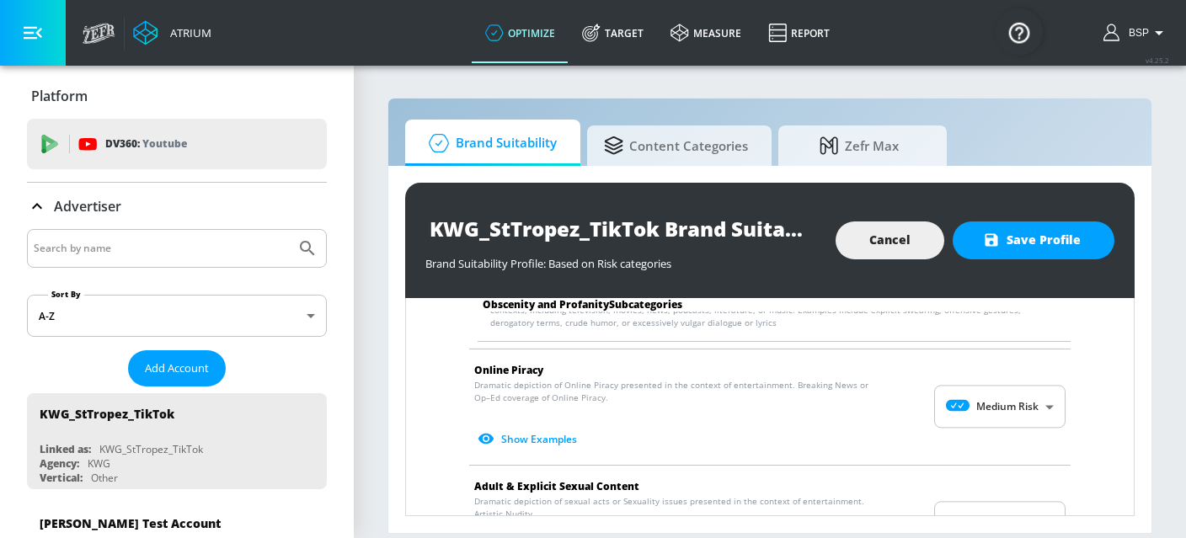
click at [979, 384] on body "Atrium optimize Target measure Report optimize Target measure Report v 4.25.2 B…" at bounding box center [593, 269] width 1186 height 538
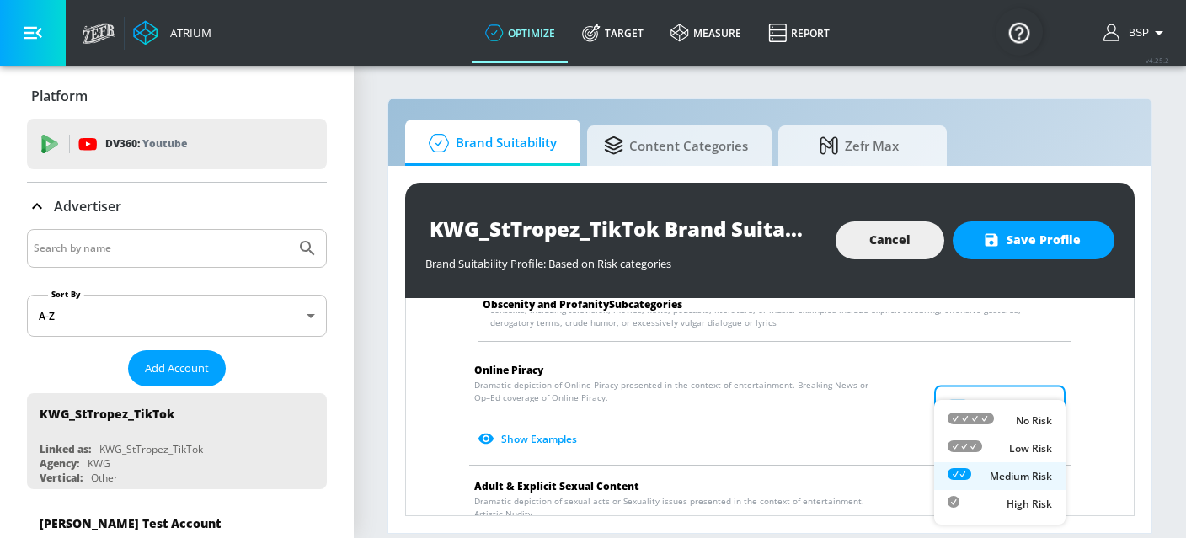
drag, startPoint x: 980, startPoint y: 442, endPoint x: 982, endPoint y: 426, distance: 16.2
click at [982, 426] on ul "No Risk Low Risk Medium Risk High Risk" at bounding box center [999, 462] width 131 height 125
click at [982, 426] on div at bounding box center [971, 421] width 46 height 18
type input "MINIMAL"
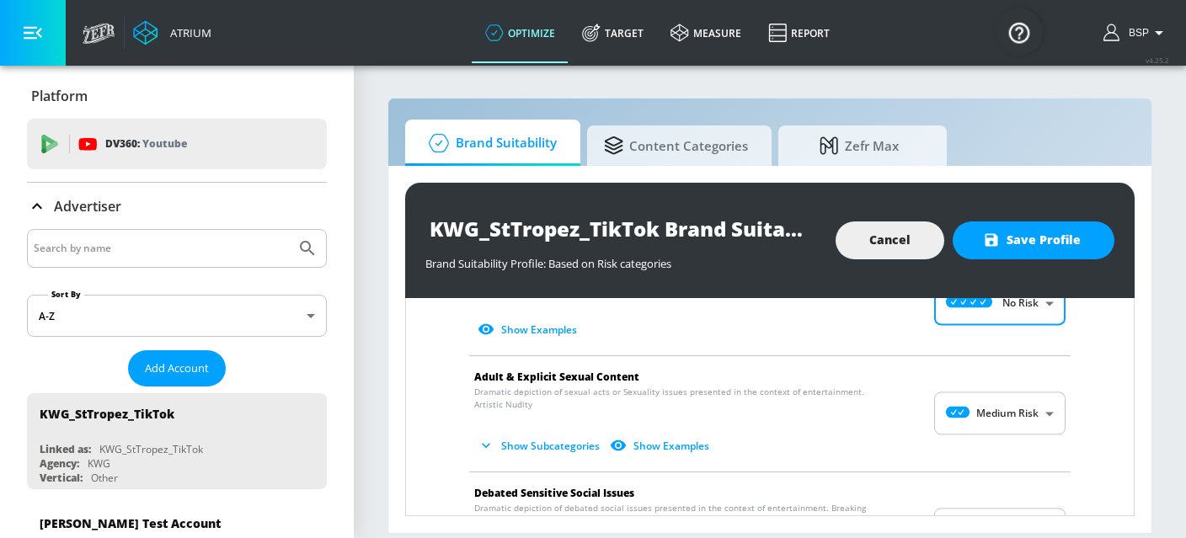
scroll to position [2475, 0]
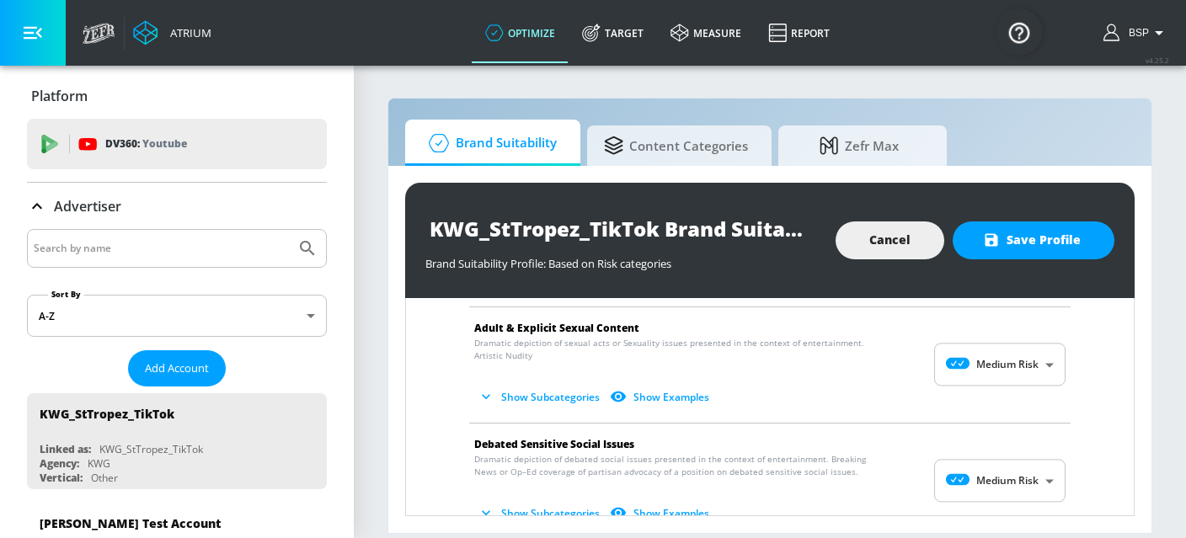
click at [972, 361] on body "Atrium optimize Target measure Report optimize Target measure Report v 4.25.2 B…" at bounding box center [593, 269] width 1186 height 538
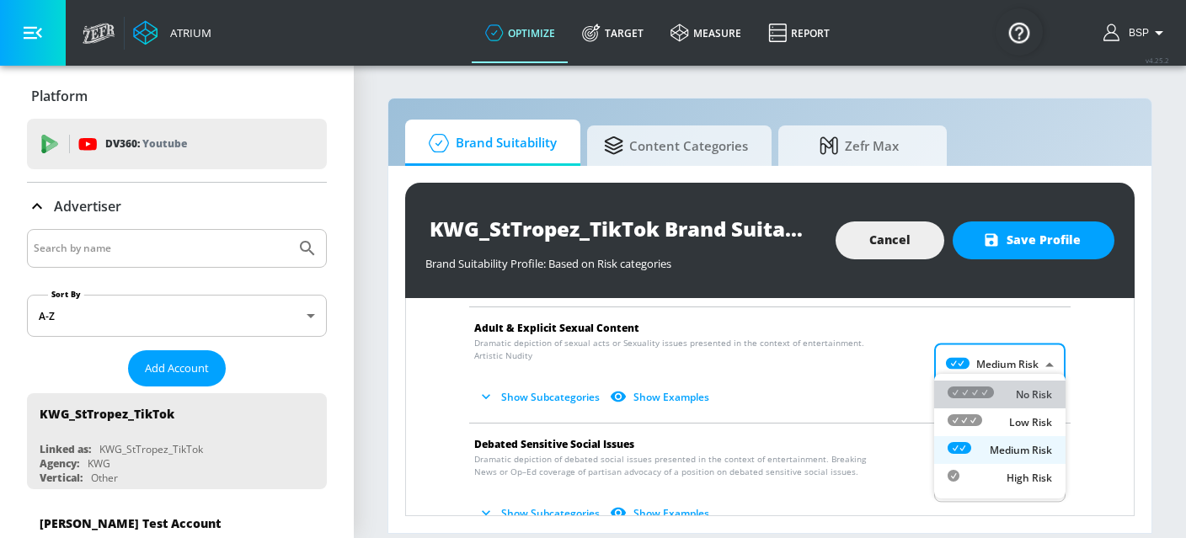
click at [980, 389] on icon at bounding box center [971, 393] width 46 height 12
type input "MINIMAL"
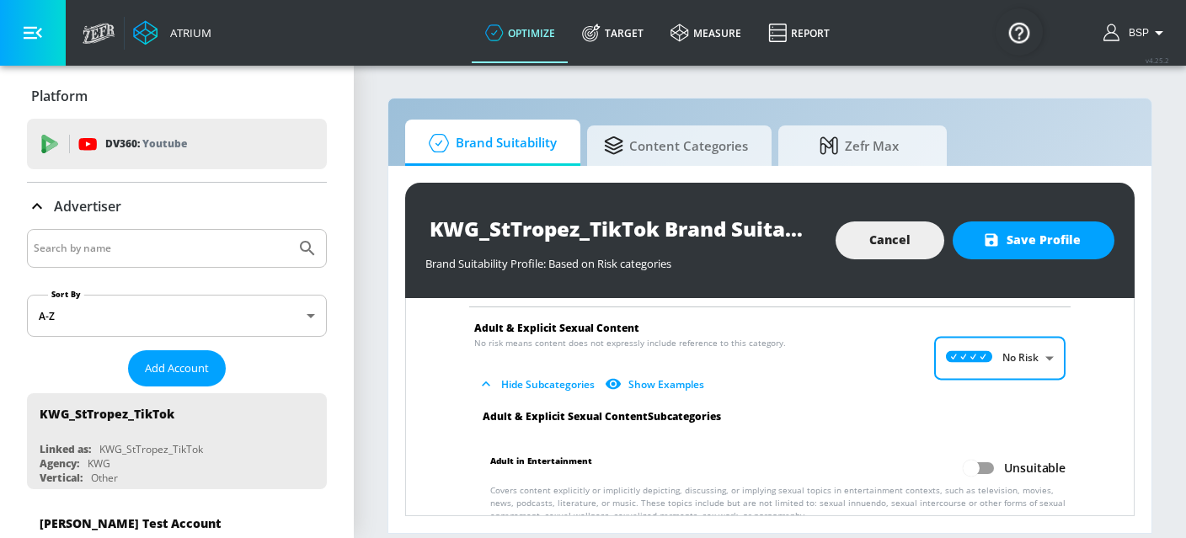
click at [976, 456] on input "Unsuitable" at bounding box center [971, 468] width 96 height 32
checkbox input "true"
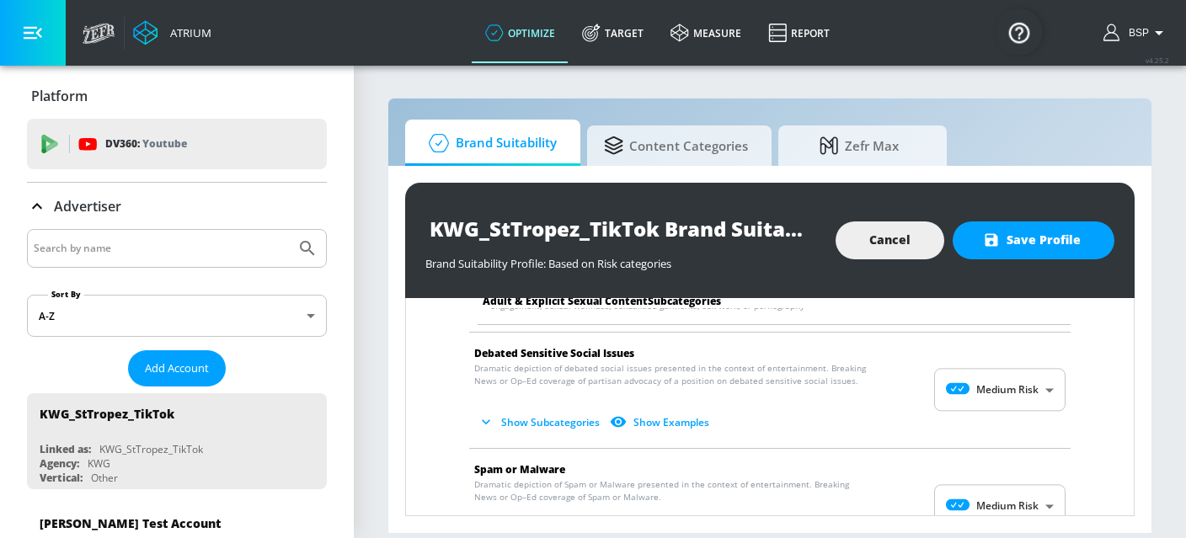
scroll to position [2692, 0]
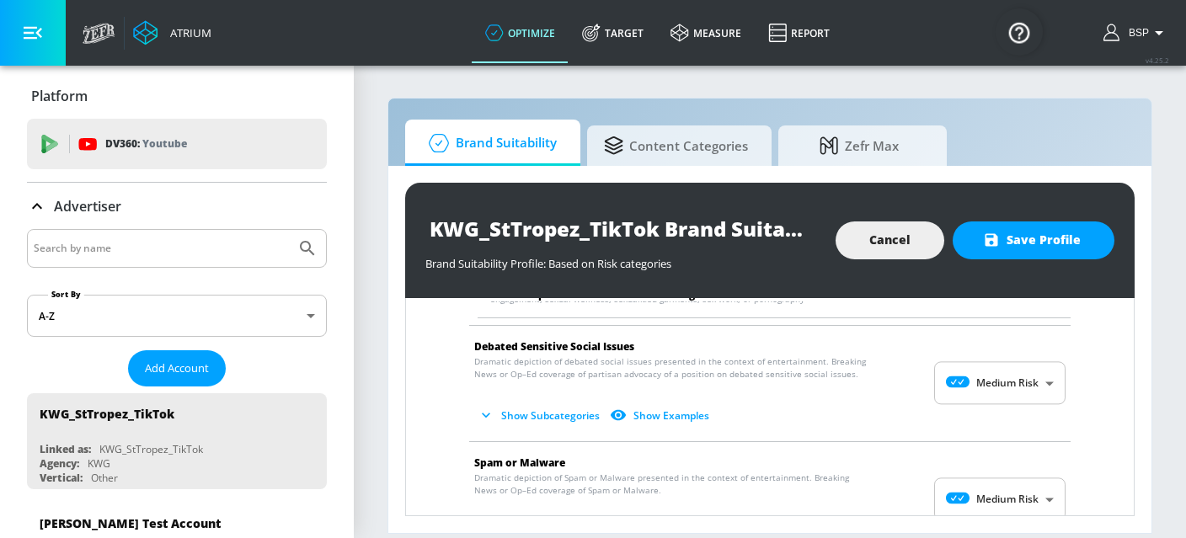
click at [950, 375] on body "Atrium optimize Target measure Report optimize Target measure Report v 4.25.2 B…" at bounding box center [593, 269] width 1186 height 538
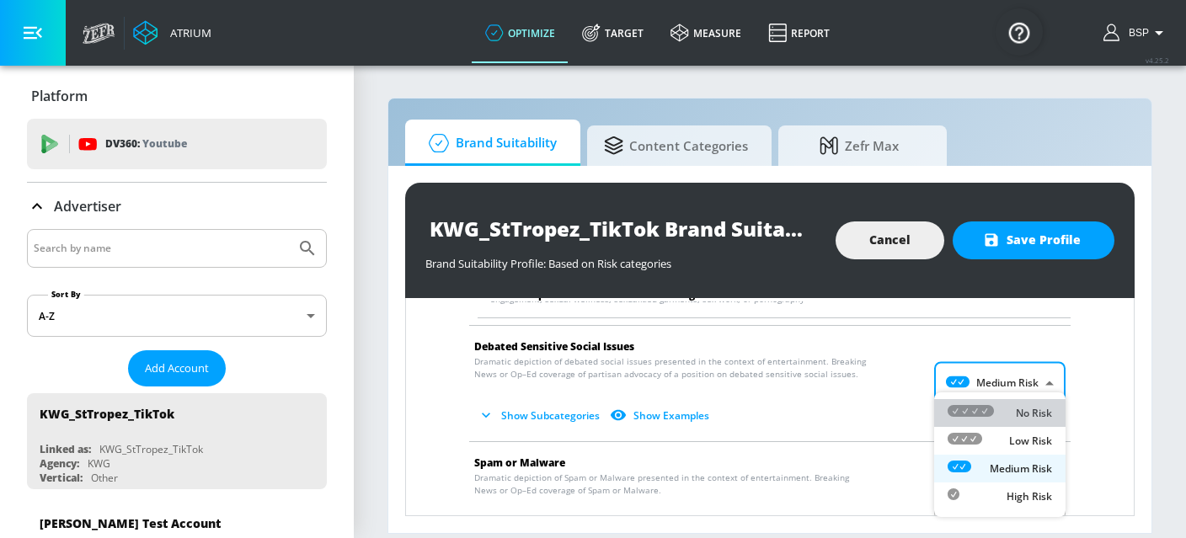
click at [961, 409] on icon at bounding box center [971, 411] width 46 height 12
type input "MINIMAL"
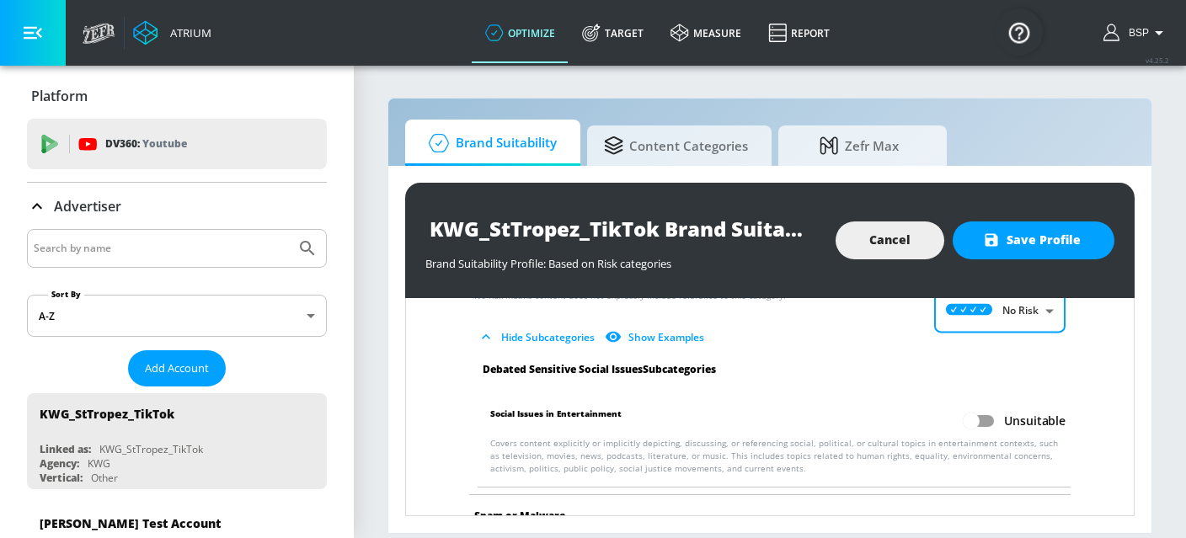
click at [979, 405] on input "Unsuitable" at bounding box center [971, 421] width 96 height 32
checkbox input "true"
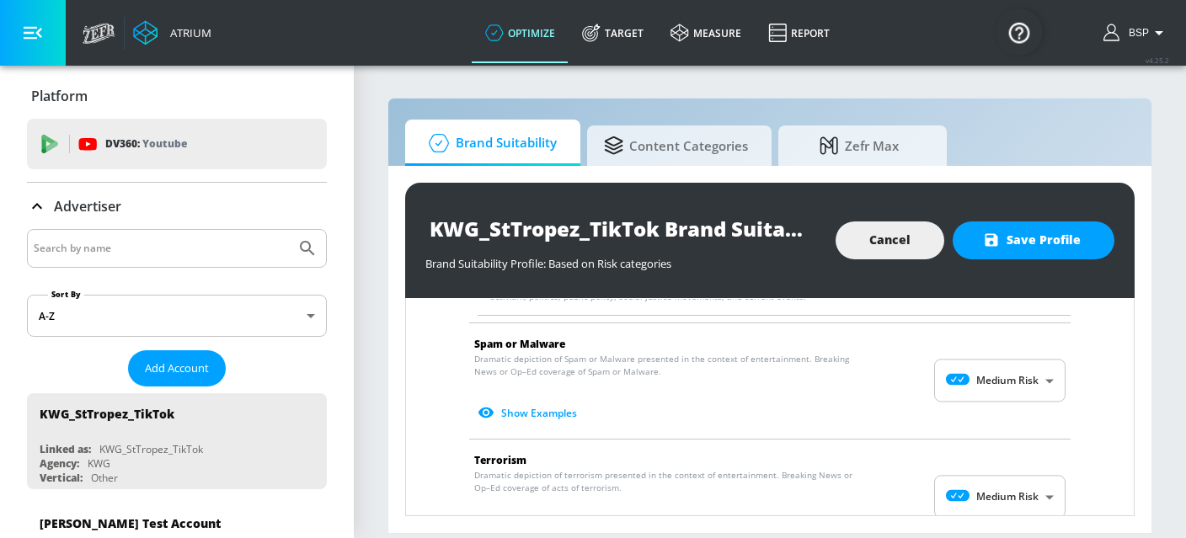
scroll to position [2945, 0]
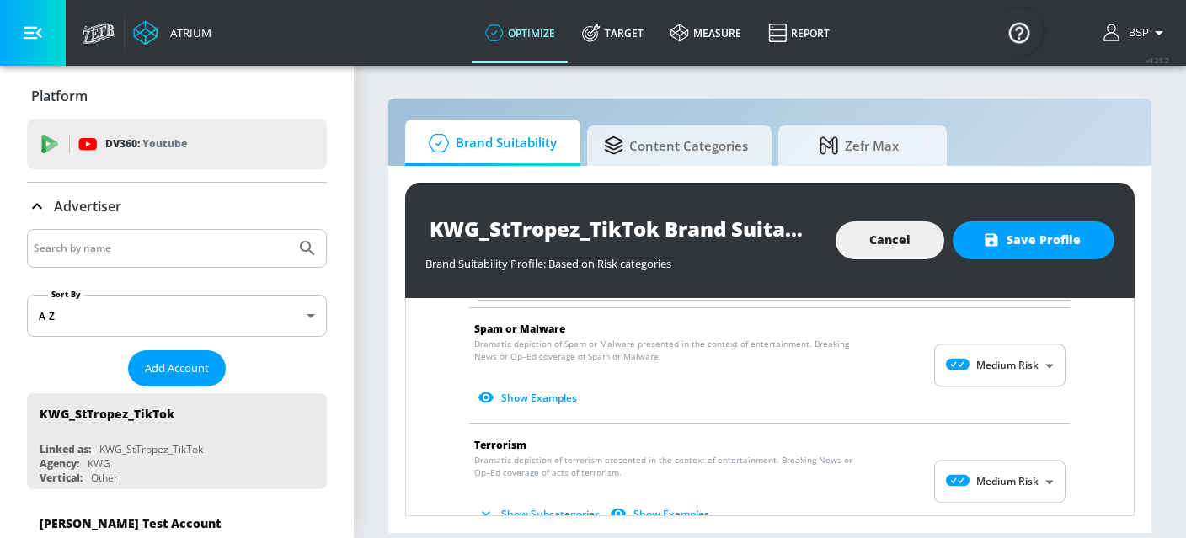
click at [979, 360] on body "Atrium optimize Target measure Report optimize Target measure Report v 4.25.2 B…" at bounding box center [593, 269] width 1186 height 538
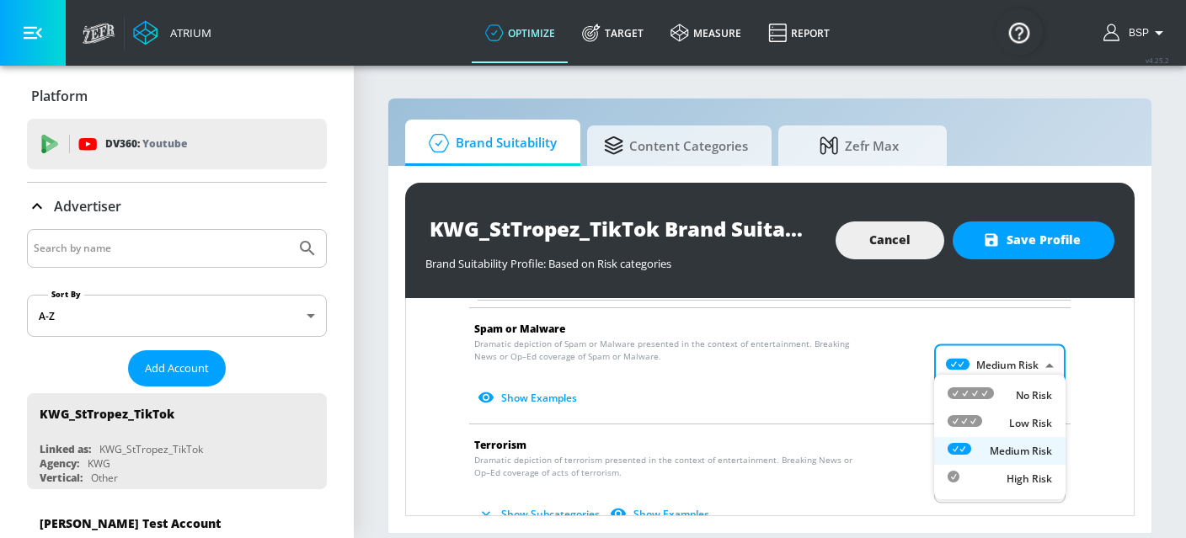
click at [983, 388] on icon at bounding box center [971, 394] width 46 height 12
type input "MINIMAL"
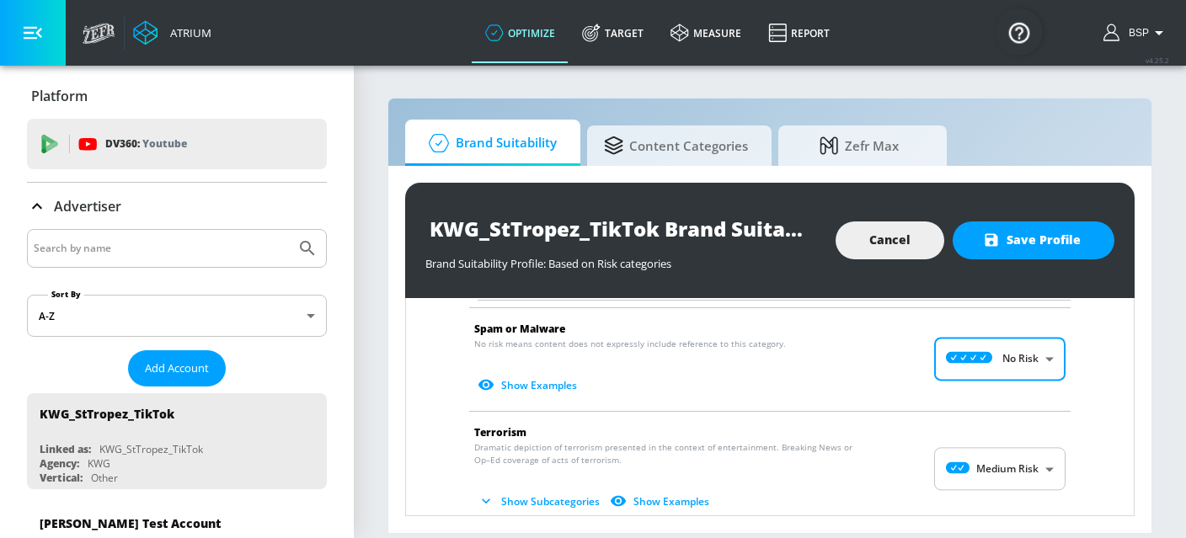
scroll to position [3016, 0]
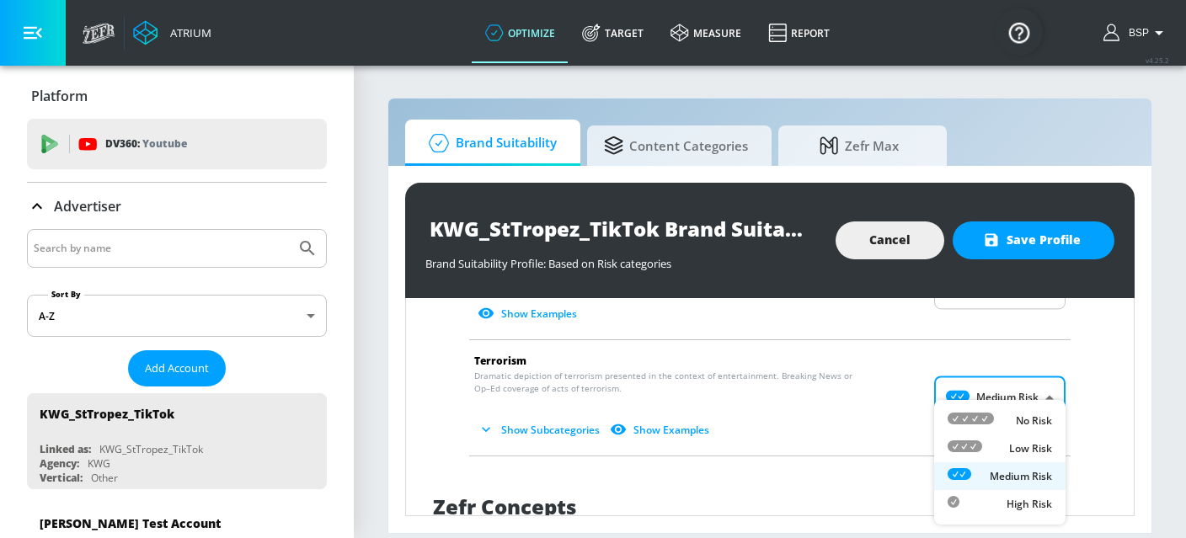
click at [968, 381] on body "Atrium optimize Target measure Report optimize Target measure Report v 4.25.2 B…" at bounding box center [593, 269] width 1186 height 538
click at [975, 414] on icon at bounding box center [971, 419] width 46 height 12
type input "MINIMAL"
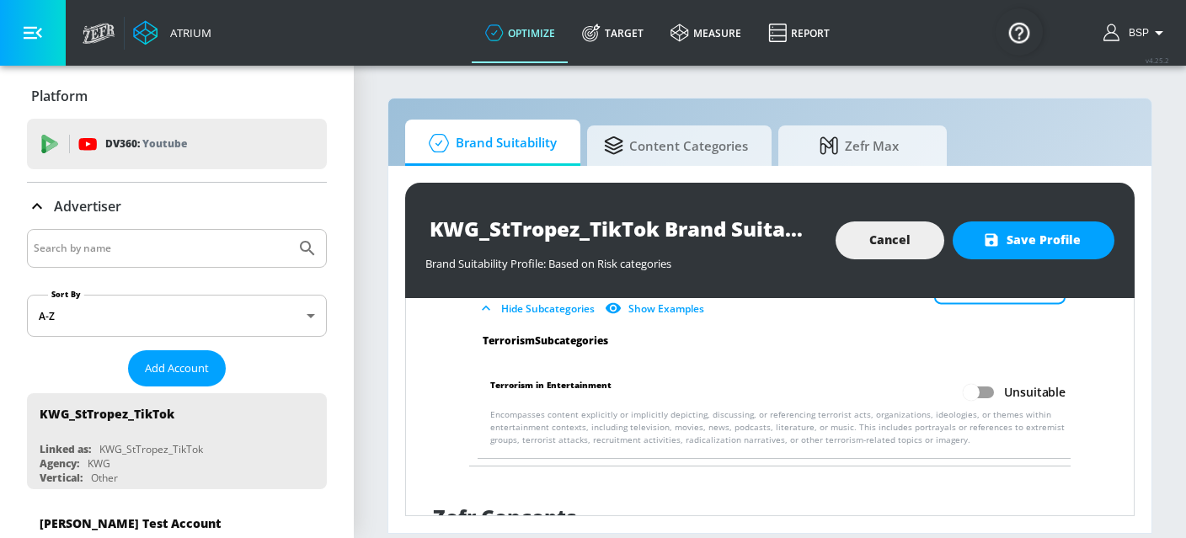
scroll to position [3168, 0]
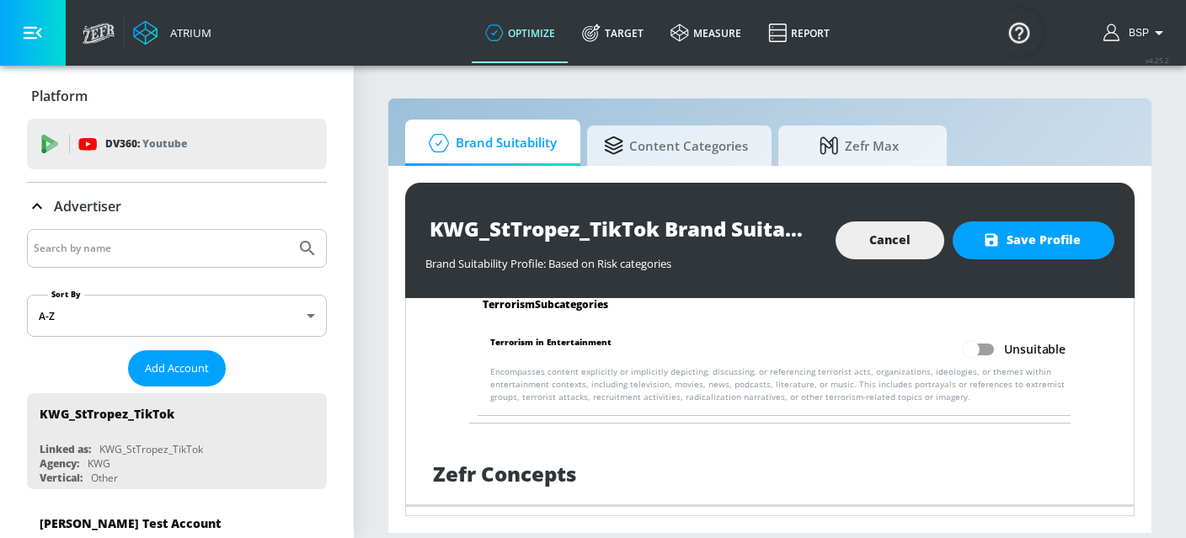
click at [973, 345] on input "Unsuitable" at bounding box center [971, 350] width 96 height 32
checkbox input "true"
click at [982, 244] on button "Save Profile" at bounding box center [1034, 241] width 162 height 38
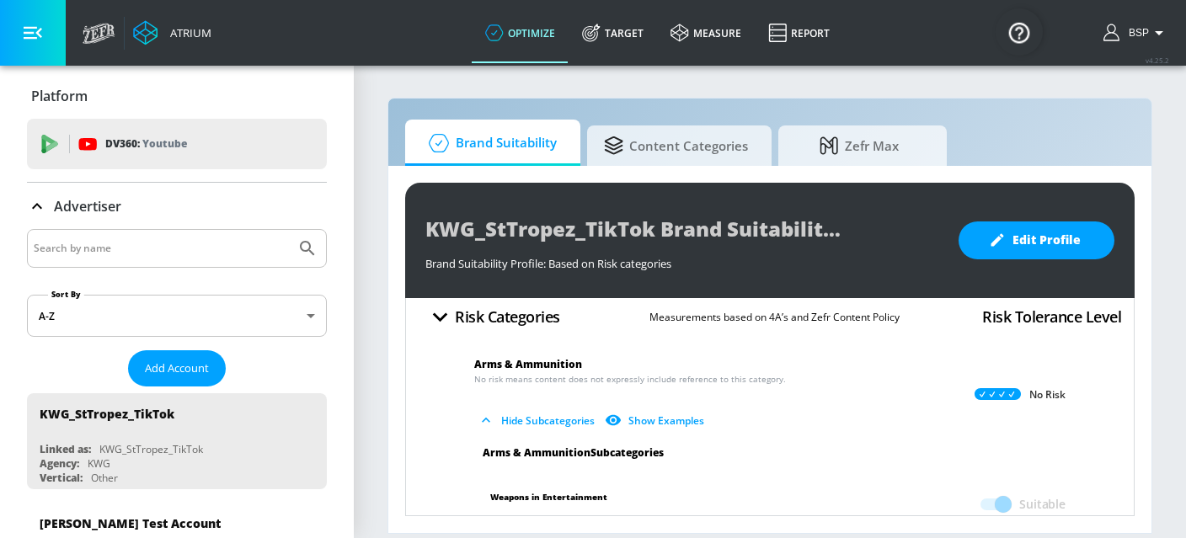
scroll to position [0, 0]
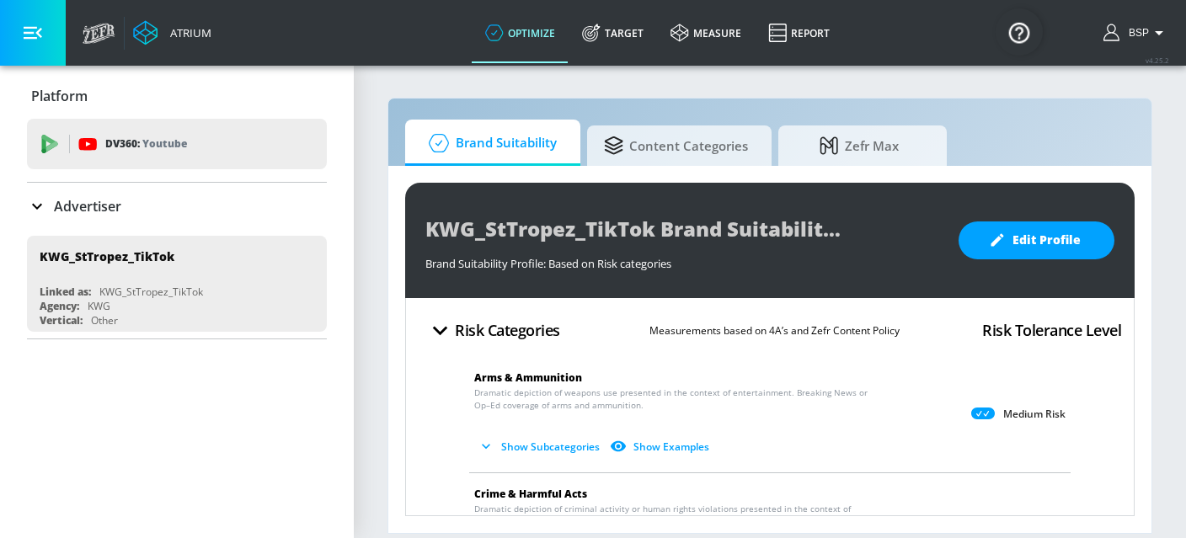
click at [40, 211] on icon at bounding box center [37, 206] width 20 height 20
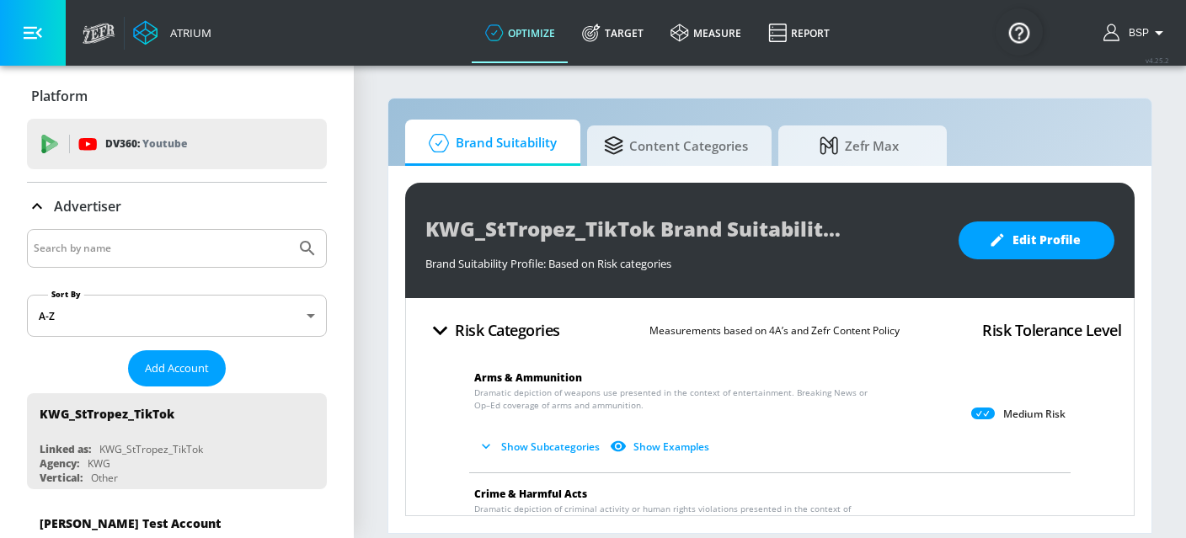
click at [86, 246] on input "Search by name" at bounding box center [161, 249] width 255 height 22
type input "K"
paste input "KWG_StTropez_TikTok"
type input "KWG_StTropez_Meta"
click at [305, 250] on icon "Submit Search" at bounding box center [307, 248] width 14 height 14
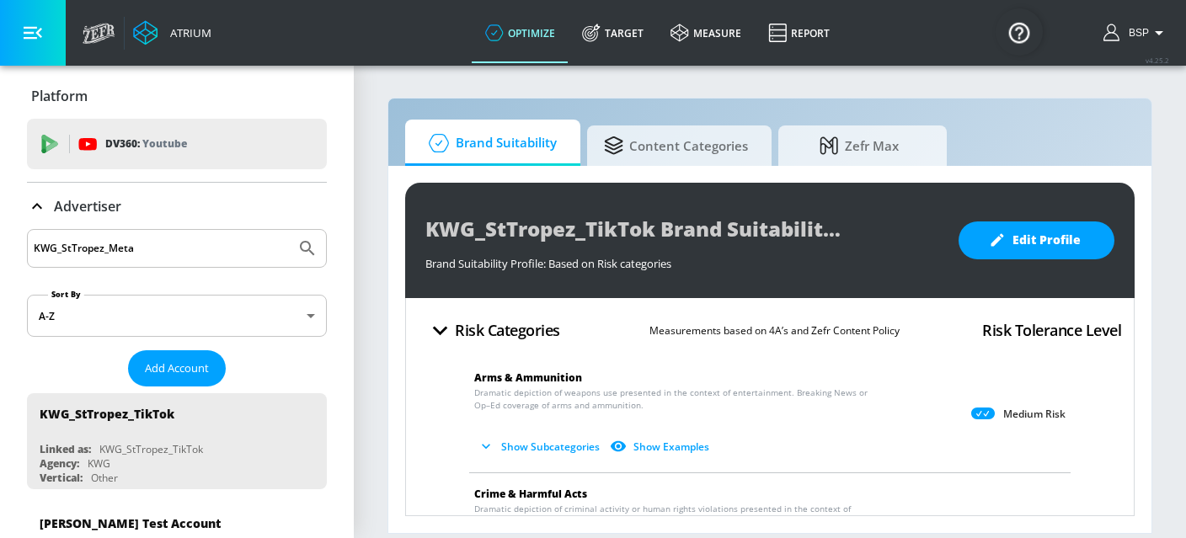
click at [169, 259] on input "KWG_StTropez_Meta" at bounding box center [161, 249] width 255 height 22
click at [301, 245] on icon "Submit Search" at bounding box center [307, 248] width 14 height 14
